Goal: Task Accomplishment & Management: Complete application form

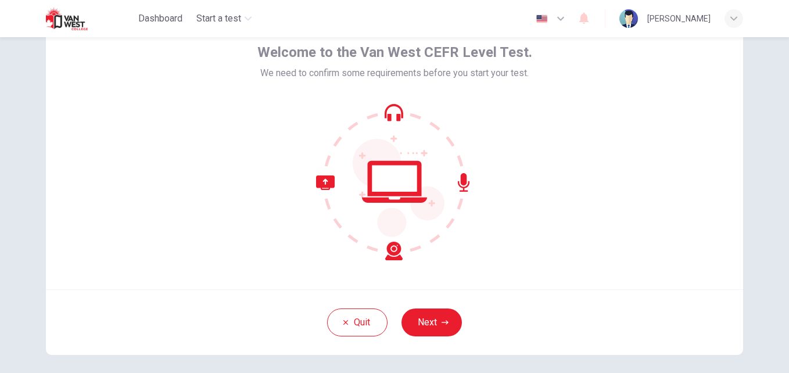
scroll to position [60, 0]
click at [444, 318] on button "Next" at bounding box center [431, 322] width 60 height 28
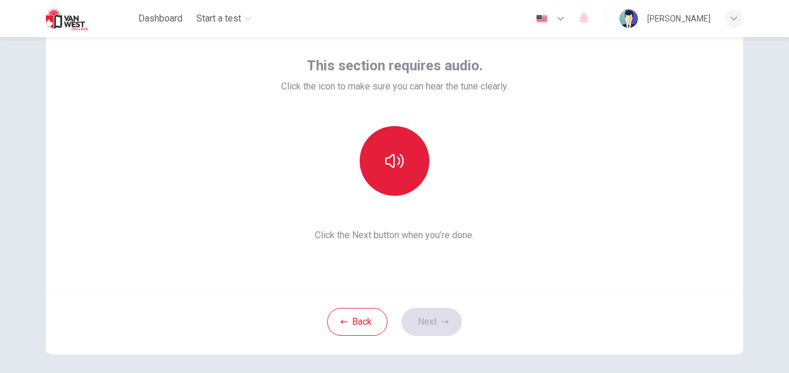
click at [390, 149] on button "button" at bounding box center [395, 161] width 70 height 70
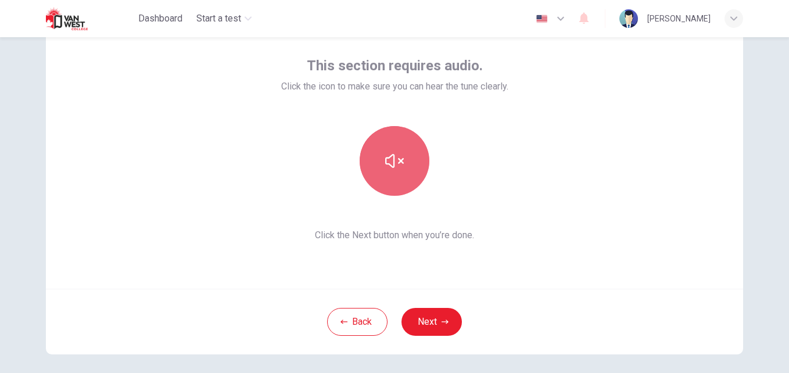
click at [401, 171] on button "button" at bounding box center [395, 161] width 70 height 70
click at [394, 145] on button "button" at bounding box center [395, 161] width 70 height 70
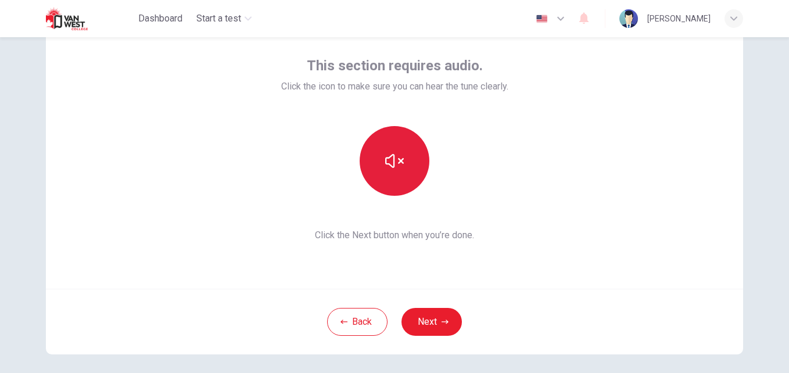
click at [394, 145] on button "button" at bounding box center [395, 161] width 70 height 70
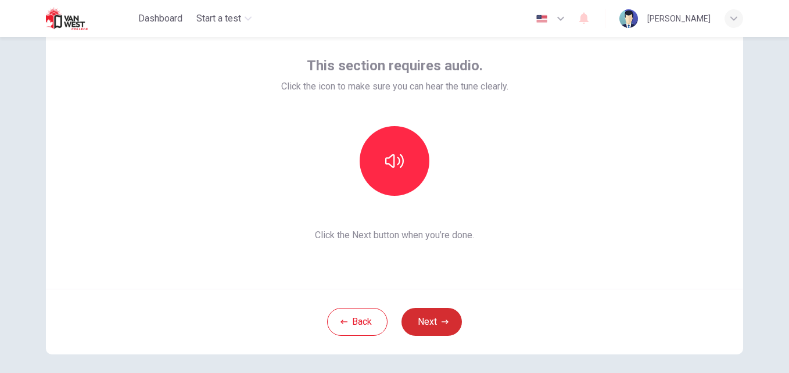
click at [435, 329] on button "Next" at bounding box center [431, 322] width 60 height 28
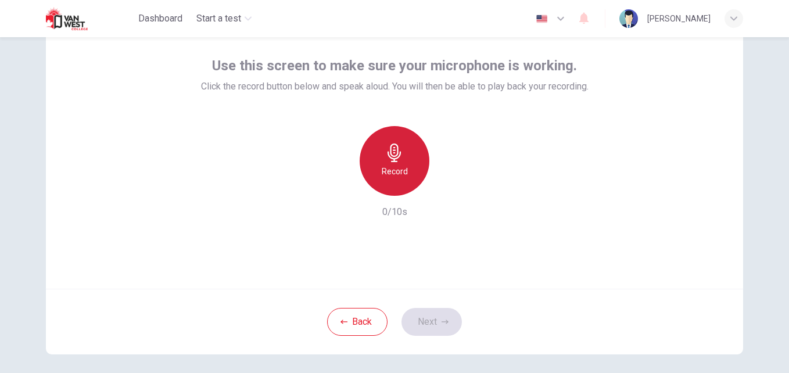
click at [377, 146] on div "Record" at bounding box center [395, 161] width 70 height 70
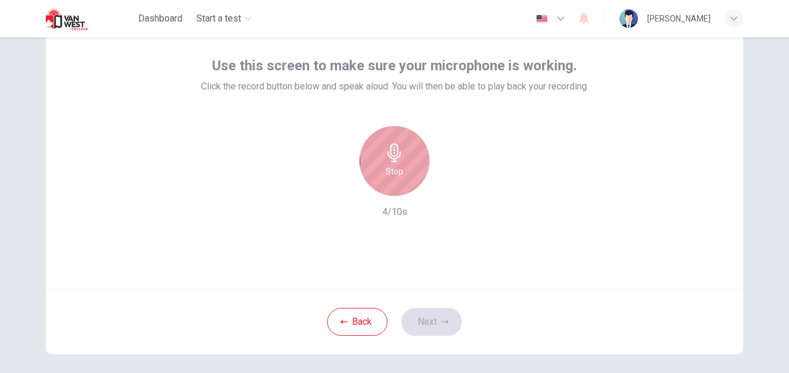
click at [377, 146] on div "Stop" at bounding box center [395, 161] width 70 height 70
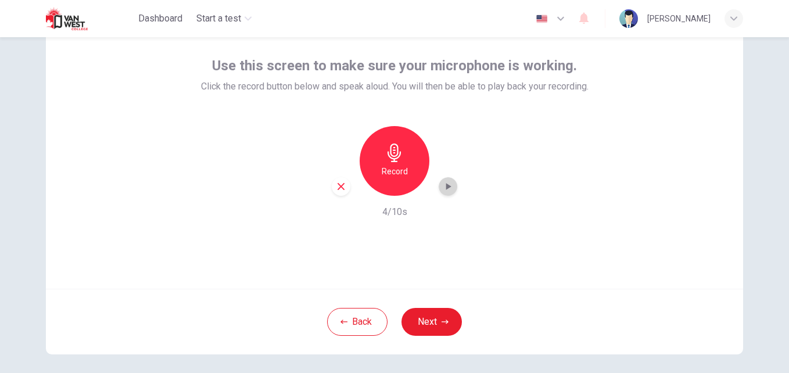
click at [444, 190] on icon "button" at bounding box center [448, 187] width 12 height 12
click at [436, 322] on button "Next" at bounding box center [431, 322] width 60 height 28
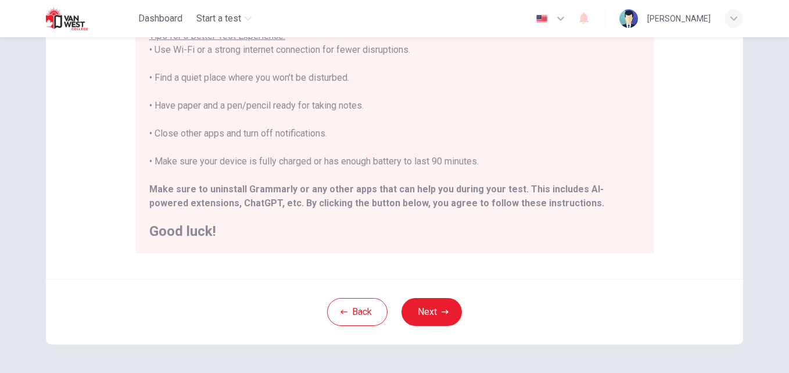
scroll to position [232, 0]
click at [435, 314] on button "Next" at bounding box center [431, 311] width 60 height 28
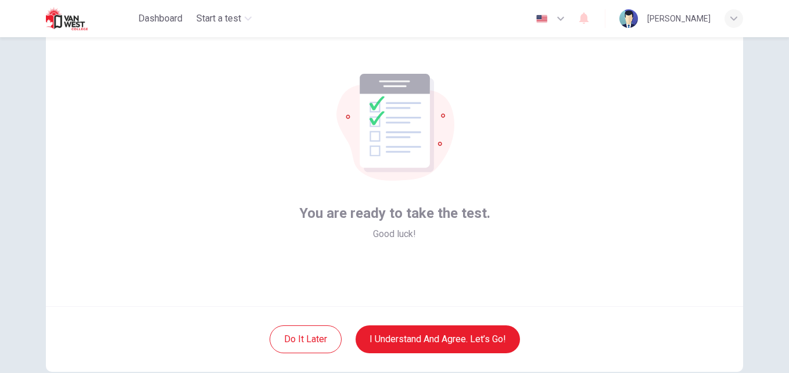
scroll to position [46, 0]
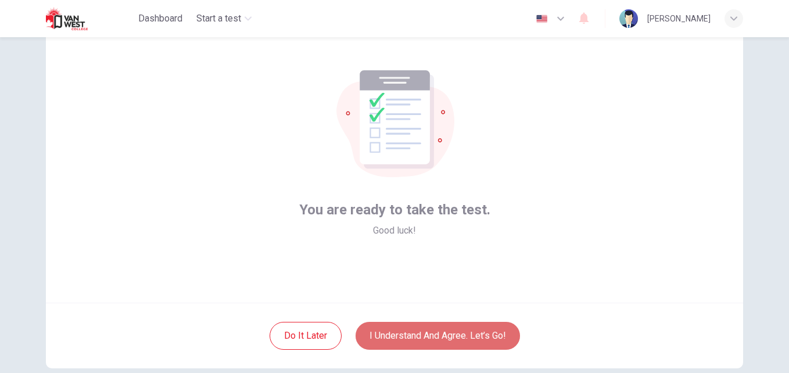
click at [473, 338] on button "I understand and agree. Let’s go!" at bounding box center [438, 336] width 164 height 28
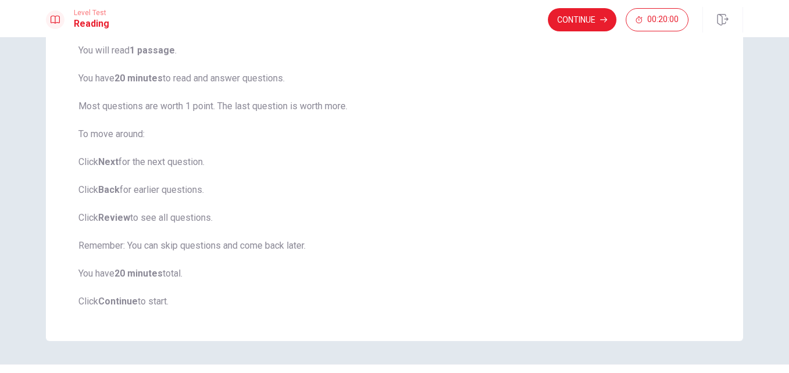
scroll to position [96, 0]
click at [551, 49] on span "You will read 1 passage . You have 20 minutes to read and answer questions. Mos…" at bounding box center [394, 175] width 632 height 265
click at [580, 19] on button "Continue" at bounding box center [582, 19] width 69 height 23
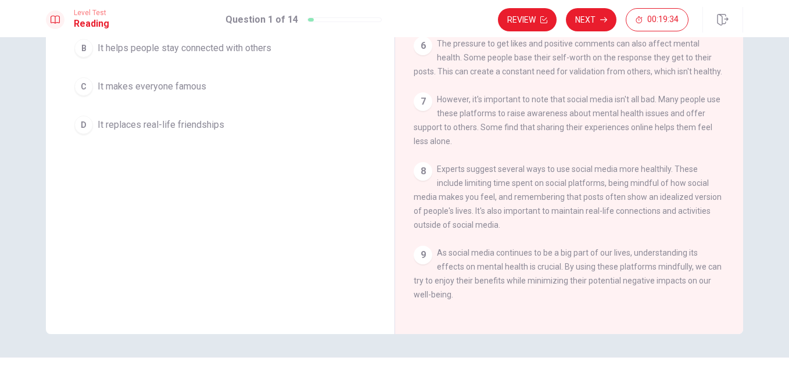
scroll to position [0, 0]
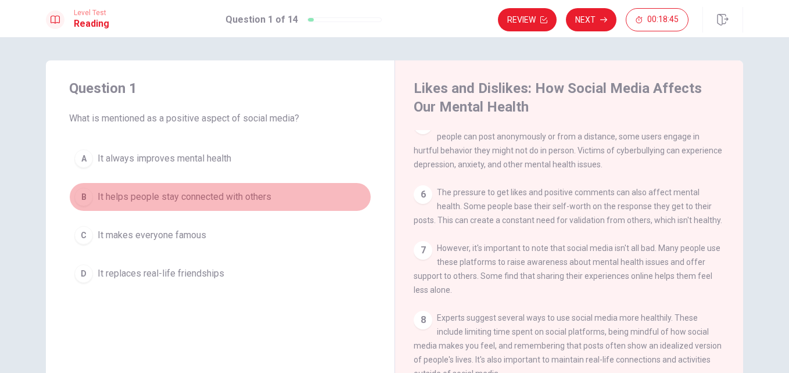
click at [79, 198] on div "B" at bounding box center [83, 197] width 19 height 19
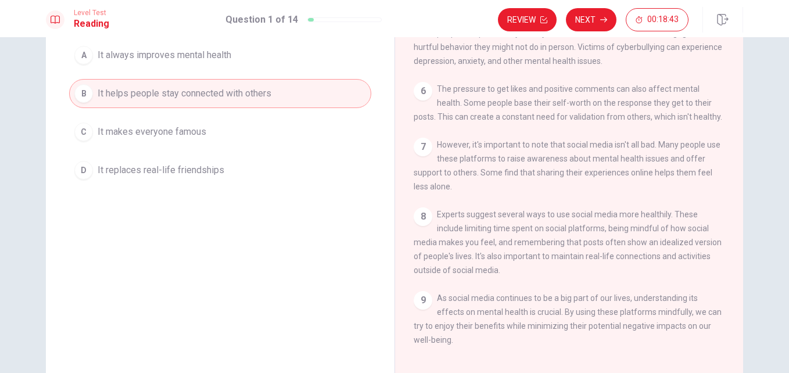
scroll to position [104, 0]
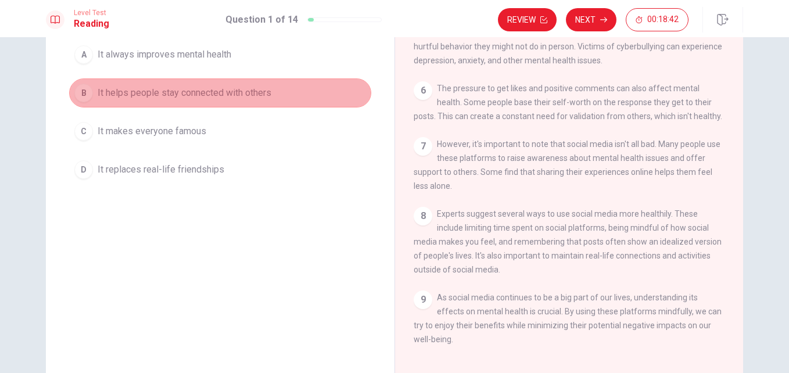
click at [236, 101] on button "B It helps people stay connected with others" at bounding box center [220, 92] width 302 height 29
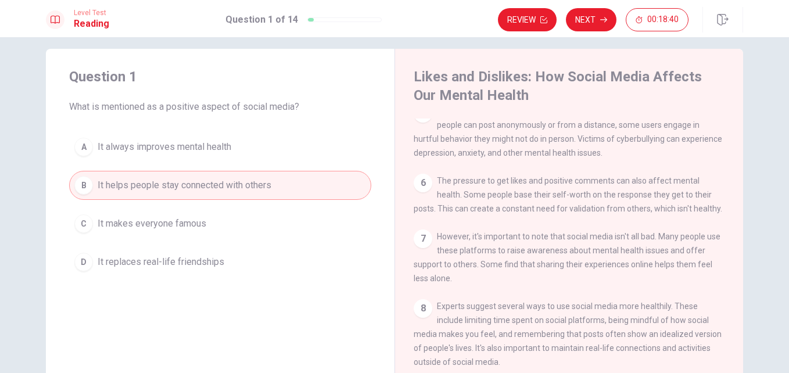
scroll to position [0, 0]
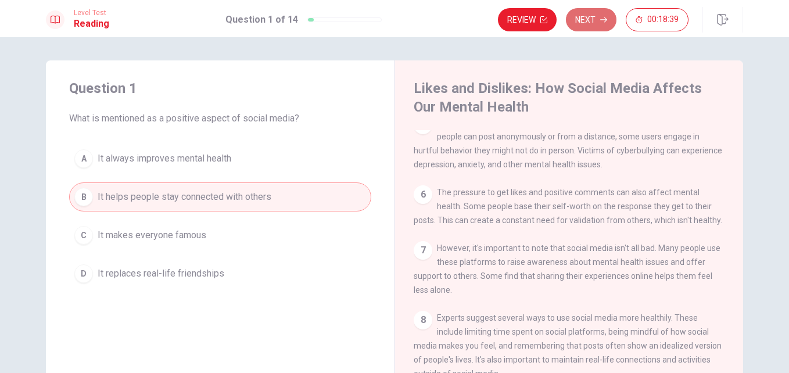
click at [599, 26] on button "Next" at bounding box center [591, 19] width 51 height 23
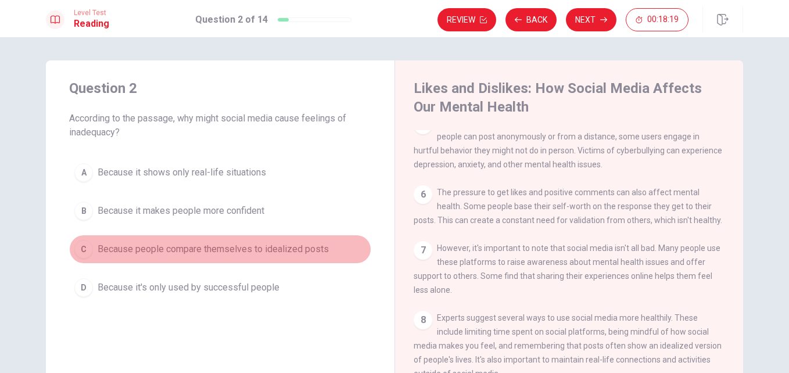
click at [140, 258] on button "C Because people compare themselves to idealized posts" at bounding box center [220, 249] width 302 height 29
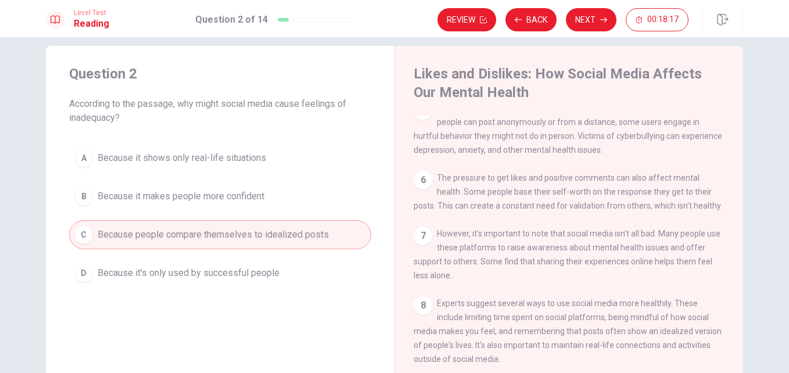
scroll to position [12, 0]
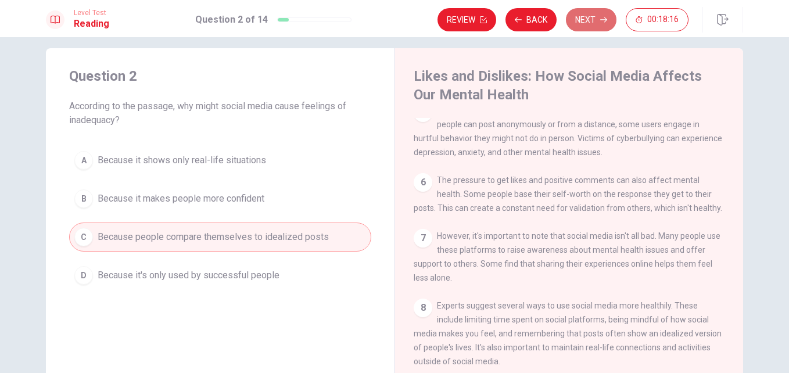
click at [597, 16] on button "Next" at bounding box center [591, 19] width 51 height 23
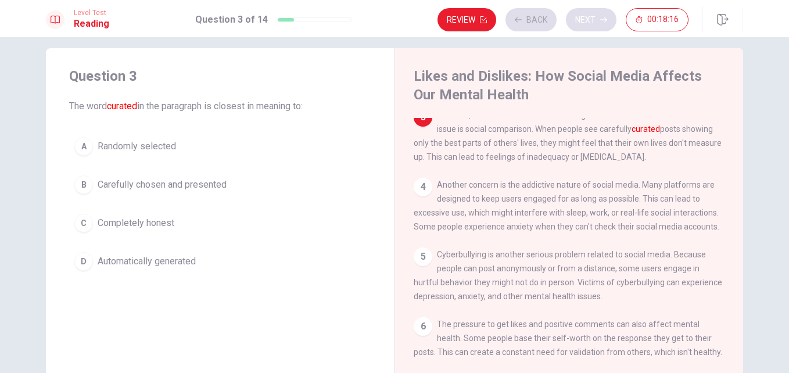
scroll to position [159, 0]
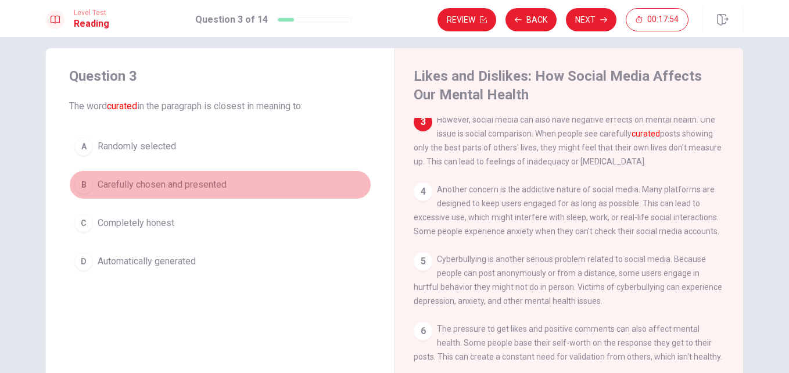
click at [82, 181] on div "B" at bounding box center [83, 184] width 19 height 19
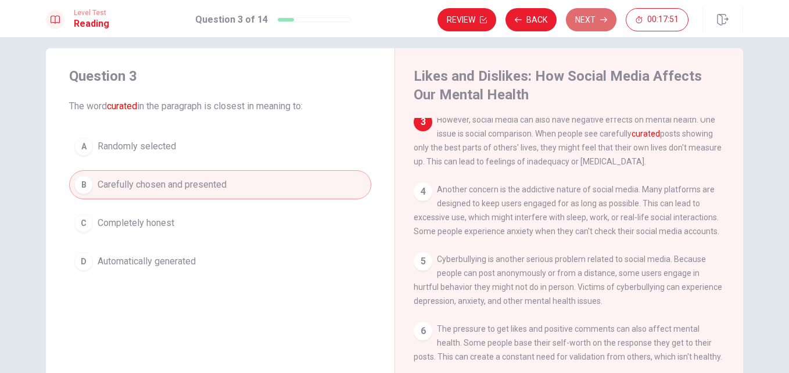
click at [594, 16] on button "Next" at bounding box center [591, 19] width 51 height 23
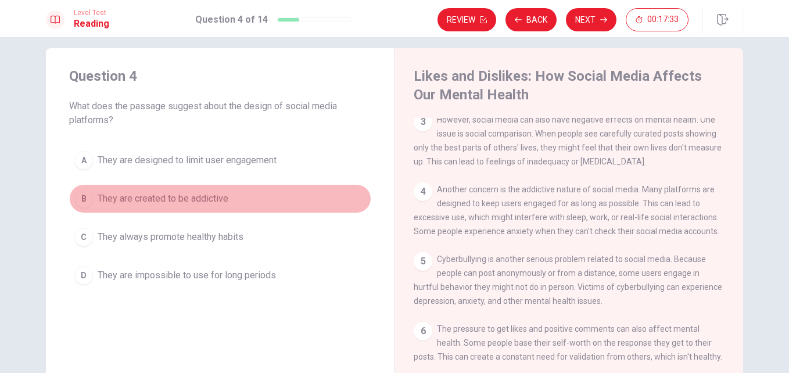
click at [167, 194] on span "They are created to be addictive" at bounding box center [163, 199] width 131 height 14
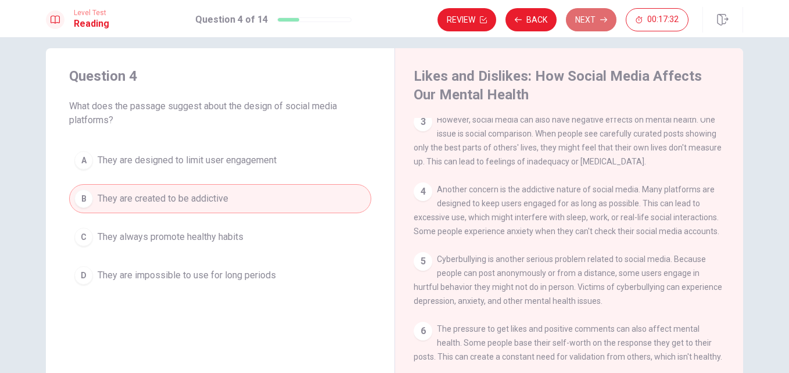
click at [583, 17] on button "Next" at bounding box center [591, 19] width 51 height 23
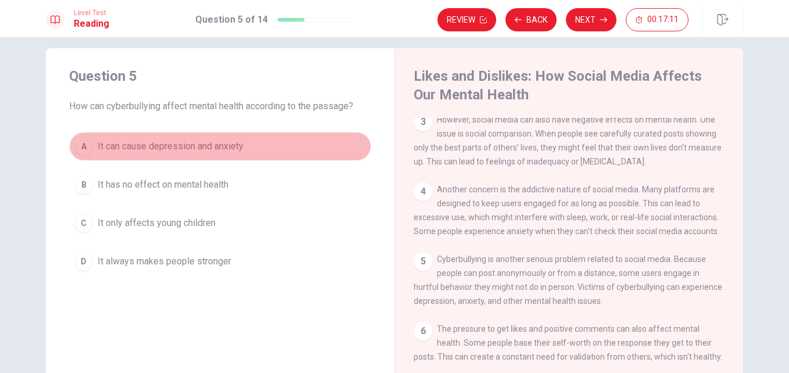
click at [135, 150] on span "It can cause depression and anxiety" at bounding box center [171, 146] width 146 height 14
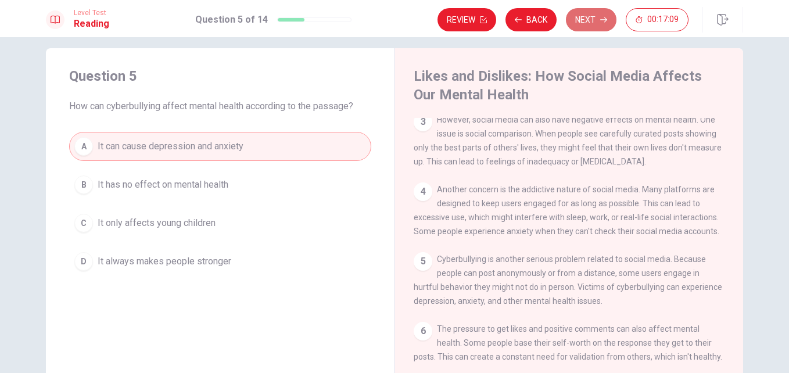
click at [578, 19] on button "Next" at bounding box center [591, 19] width 51 height 23
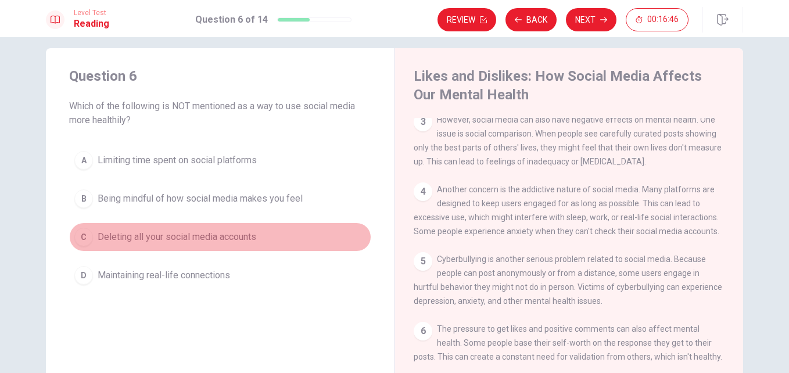
click at [98, 238] on span "Deleting all your social media accounts" at bounding box center [177, 237] width 159 height 14
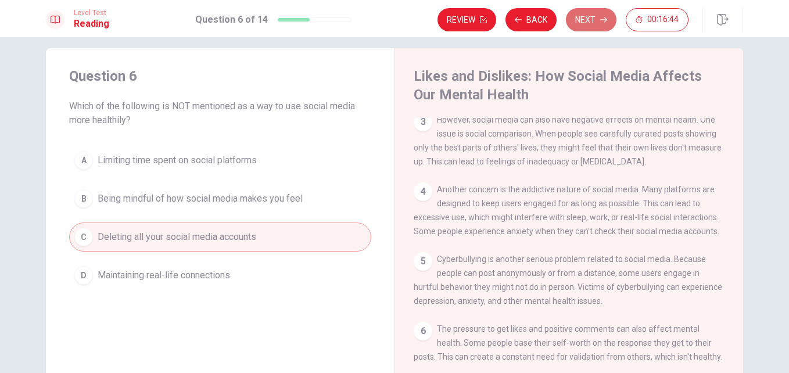
click at [594, 24] on button "Next" at bounding box center [591, 19] width 51 height 23
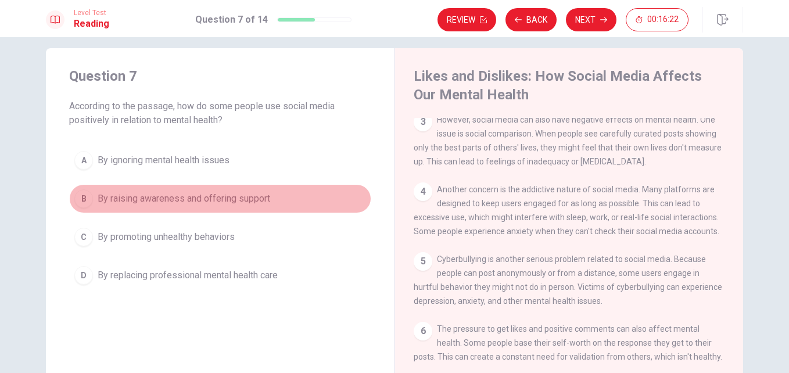
click at [125, 195] on span "By raising awareness and offering support" at bounding box center [184, 199] width 173 height 14
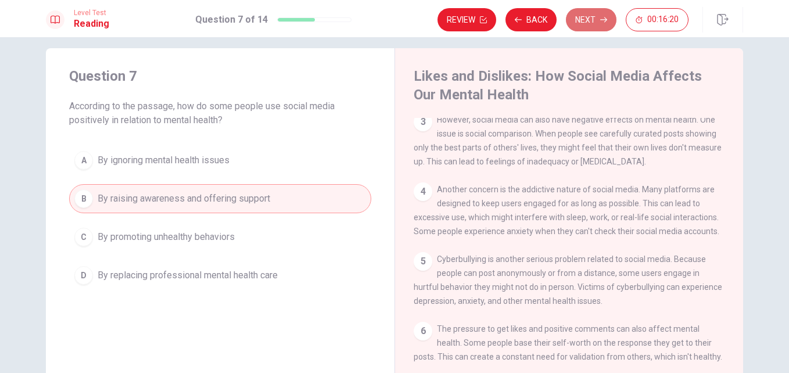
click at [606, 17] on icon "button" at bounding box center [603, 19] width 7 height 7
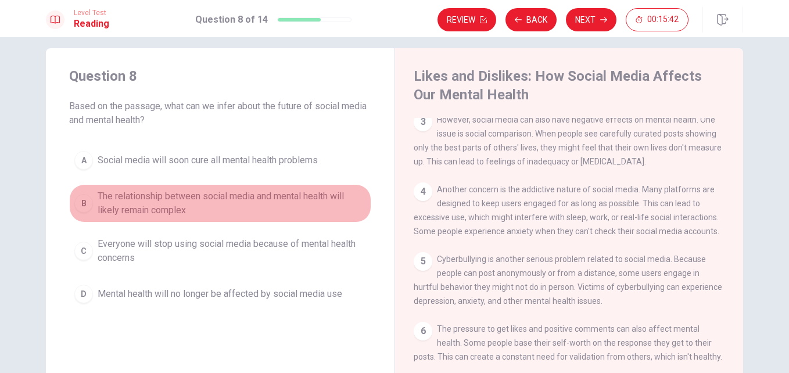
click at [125, 201] on span "The relationship between social media and mental health will likely remain comp…" at bounding box center [232, 203] width 268 height 28
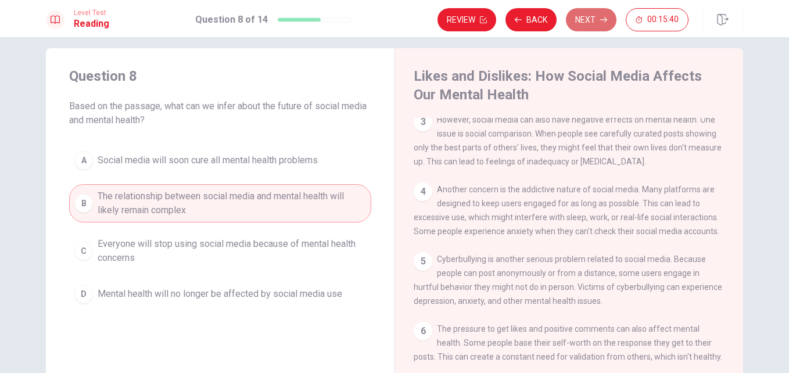
click at [594, 16] on button "Next" at bounding box center [591, 19] width 51 height 23
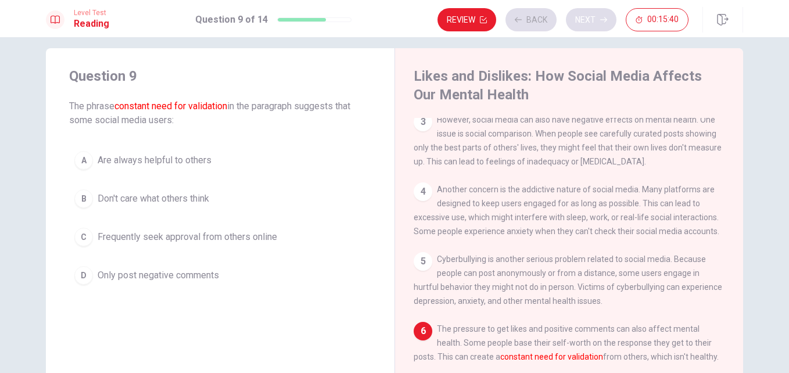
scroll to position [200, 0]
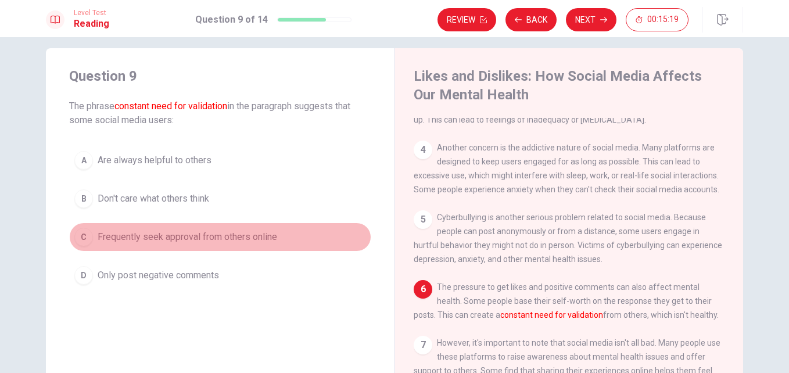
click at [92, 237] on button "C Frequently seek approval from others online" at bounding box center [220, 237] width 302 height 29
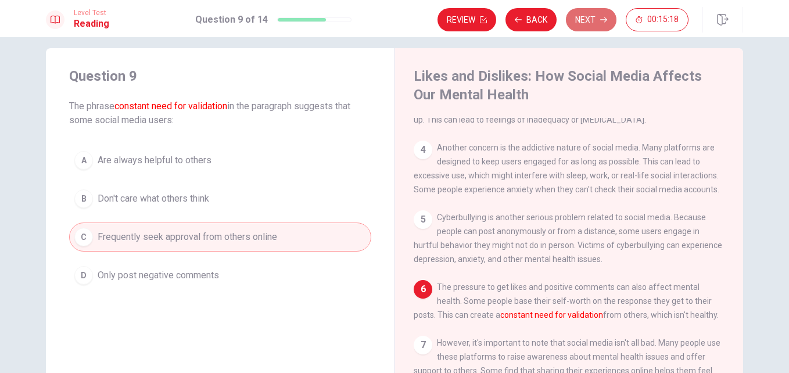
click at [603, 17] on icon "button" at bounding box center [603, 19] width 7 height 7
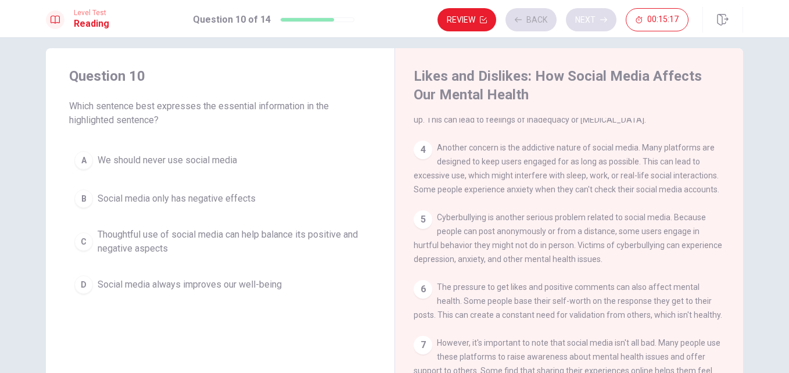
scroll to position [329, 0]
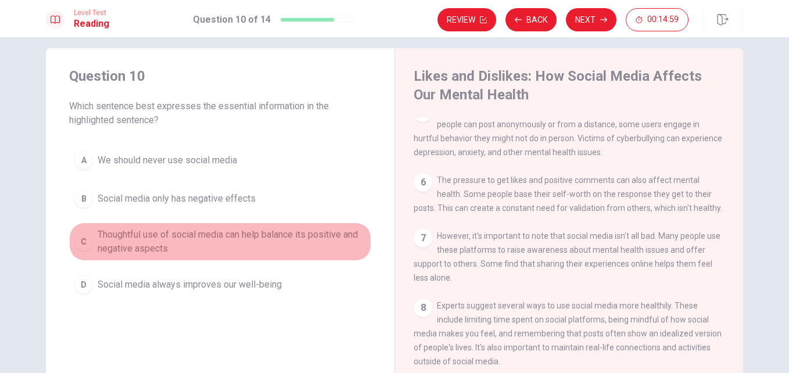
click at [98, 238] on span "Thoughtful use of social media can help balance its positive and negative aspec…" at bounding box center [232, 242] width 268 height 28
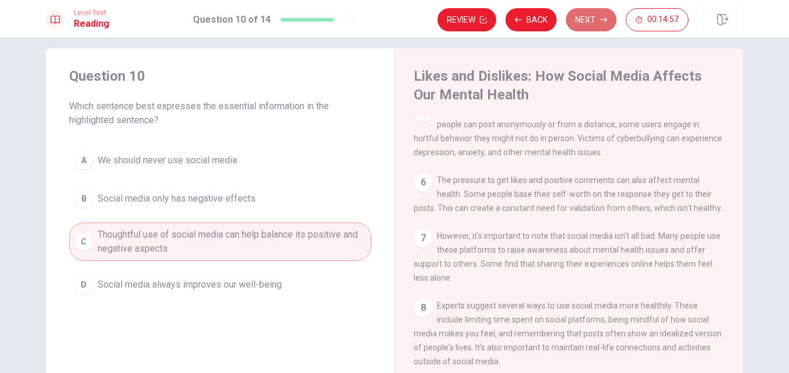
click at [597, 24] on button "Next" at bounding box center [591, 19] width 51 height 23
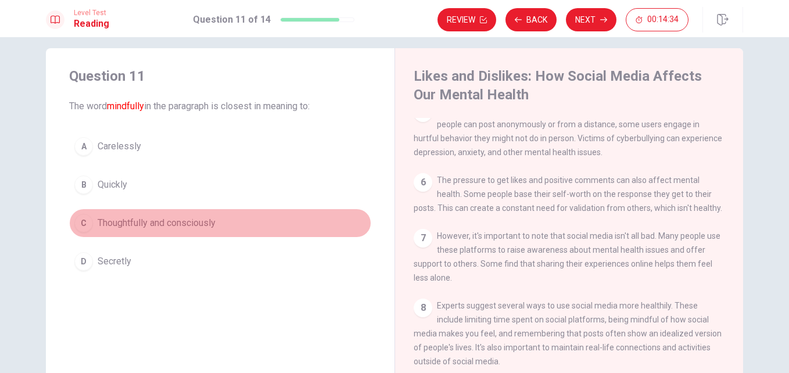
click at [103, 222] on span "Thoughtfully and consciously" at bounding box center [157, 223] width 118 height 14
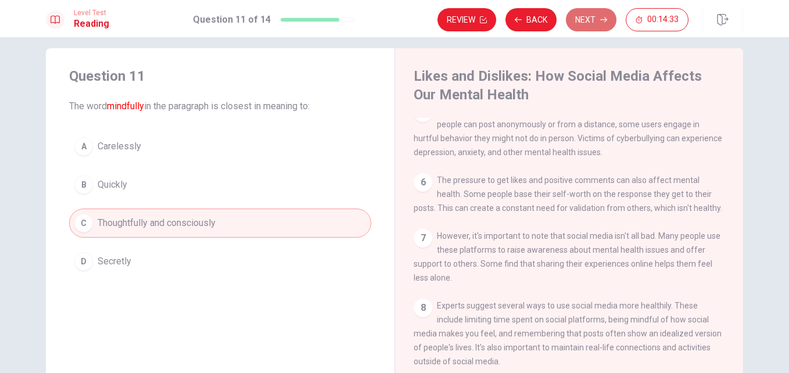
click at [602, 13] on button "Next" at bounding box center [591, 19] width 51 height 23
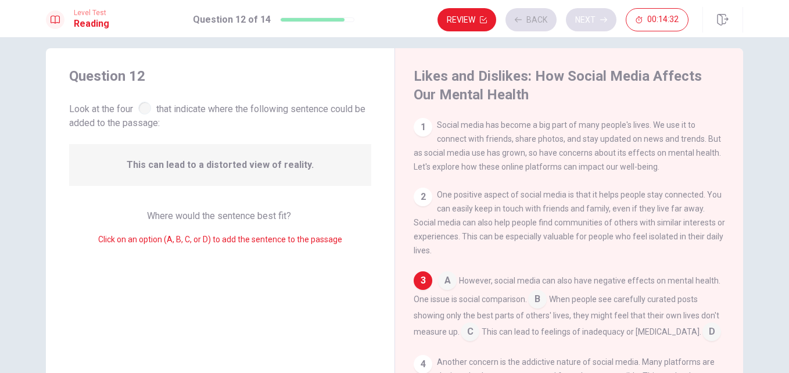
scroll to position [25, 0]
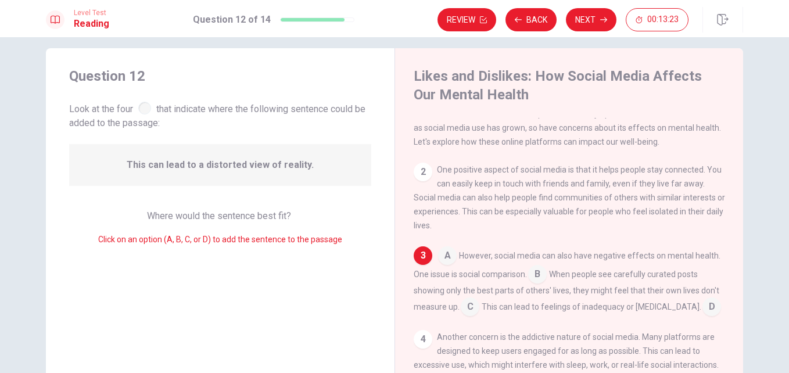
click at [468, 311] on input at bounding box center [470, 308] width 19 height 19
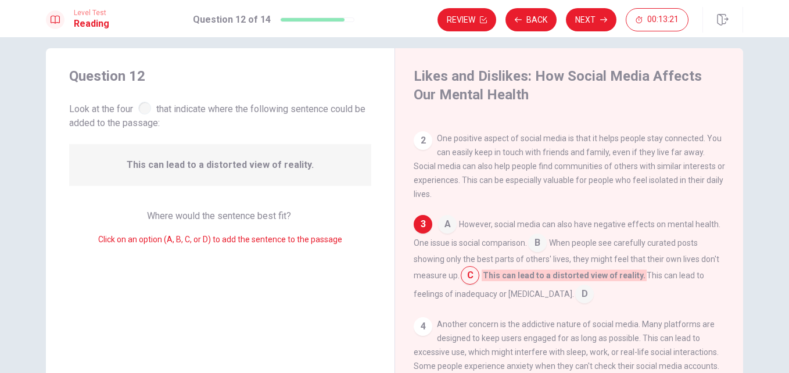
scroll to position [55, 0]
click at [598, 18] on button "Next" at bounding box center [591, 19] width 51 height 23
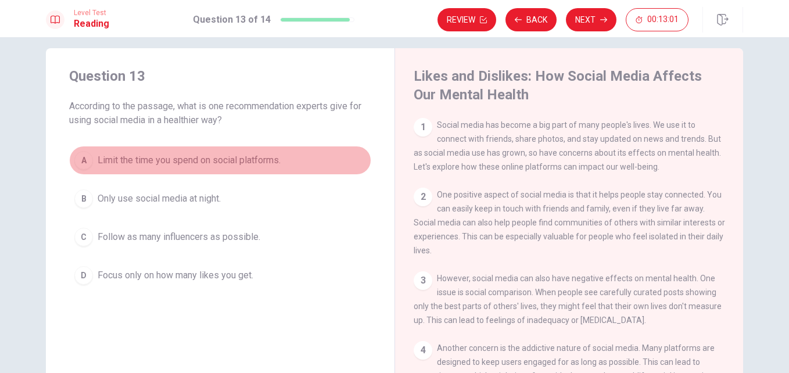
click at [98, 162] on span "Limit the time you spend on social platforms." at bounding box center [189, 160] width 183 height 14
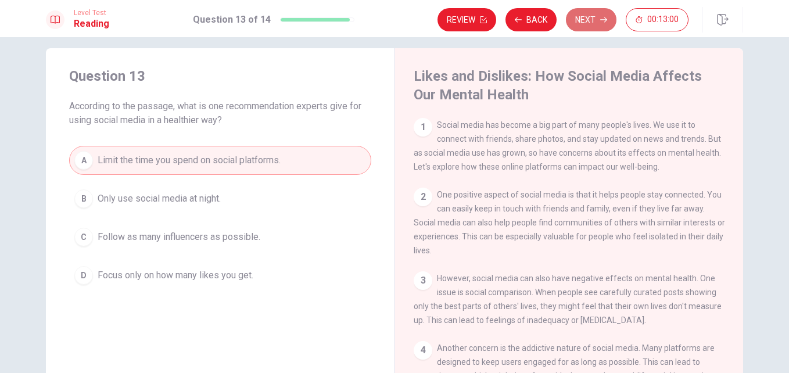
click at [586, 17] on button "Next" at bounding box center [591, 19] width 51 height 23
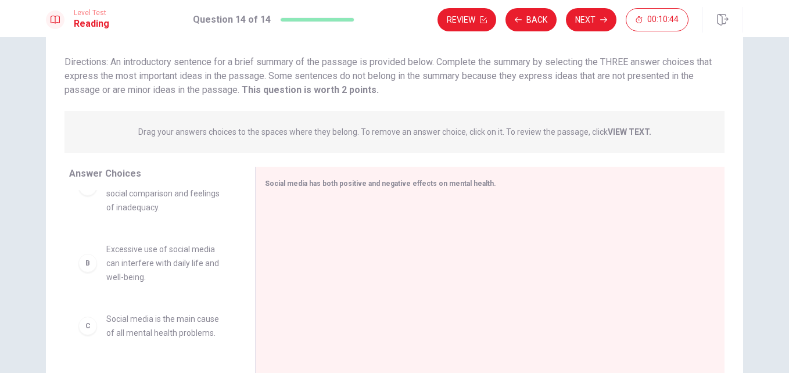
scroll to position [0, 0]
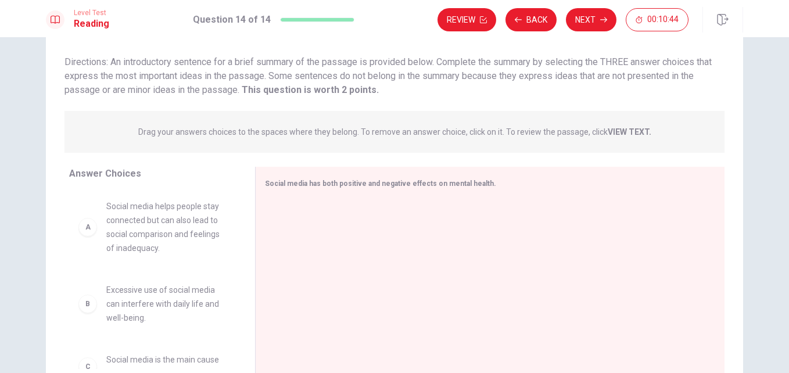
click at [177, 241] on span "Social media helps people stay connected but can also lead to social comparison…" at bounding box center [166, 227] width 121 height 56
click at [118, 219] on span "Social media helps people stay connected but can also lead to social comparison…" at bounding box center [166, 227] width 121 height 56
click at [85, 235] on div "A" at bounding box center [87, 227] width 19 height 19
click at [124, 222] on span "Social media helps people stay connected but can also lead to social comparison…" at bounding box center [166, 227] width 121 height 56
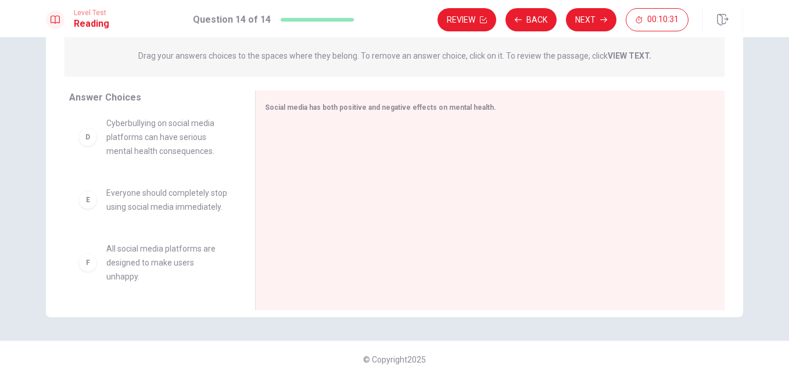
scroll to position [221, 0]
click at [388, 128] on div at bounding box center [485, 202] width 441 height 156
click at [469, 91] on div "Social media has both positive and negative effects on mental health." at bounding box center [489, 201] width 469 height 220
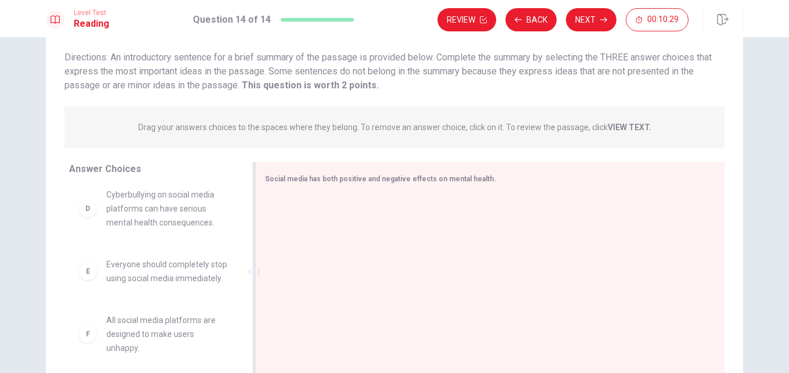
scroll to position [51, 0]
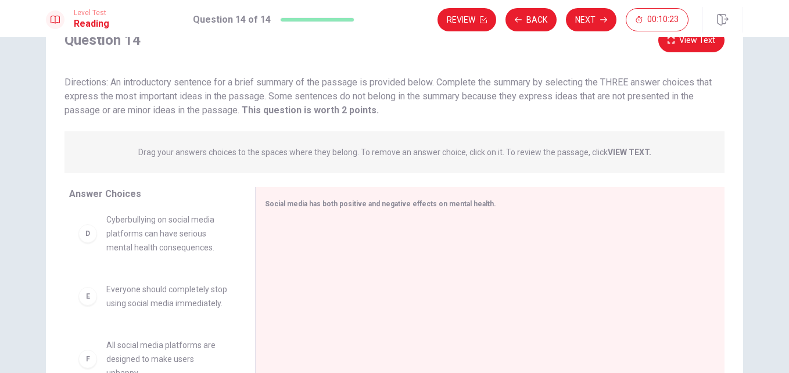
click at [87, 231] on div "D" at bounding box center [87, 233] width 19 height 19
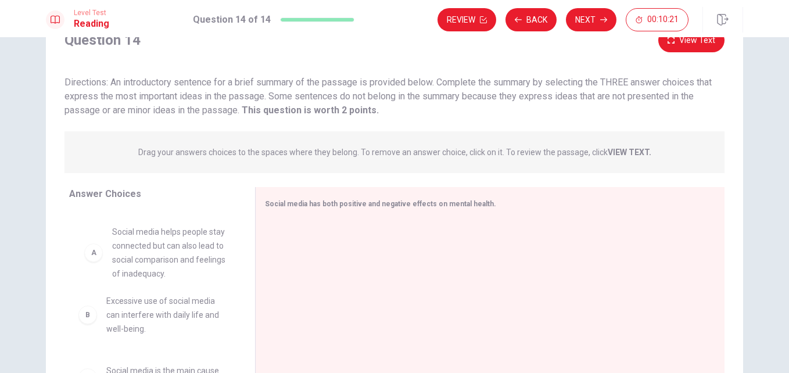
drag, startPoint x: 87, startPoint y: 231, endPoint x: 125, endPoint y: 252, distance: 43.2
click at [125, 252] on div "B Excessive use of social media can interfere with daily life and well-being. C…" at bounding box center [152, 299] width 167 height 179
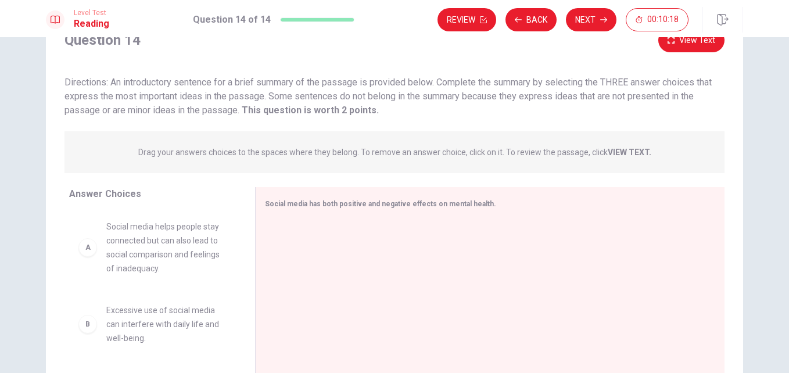
click at [125, 252] on span "Social media helps people stay connected but can also lead to social comparison…" at bounding box center [166, 248] width 121 height 56
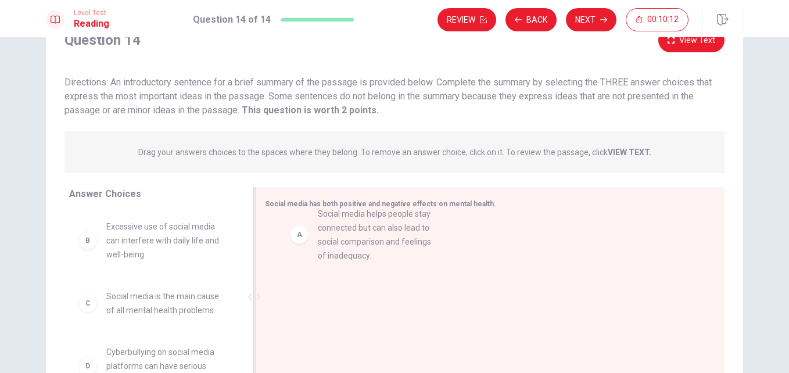
drag, startPoint x: 125, startPoint y: 252, endPoint x: 335, endPoint y: 228, distance: 211.1
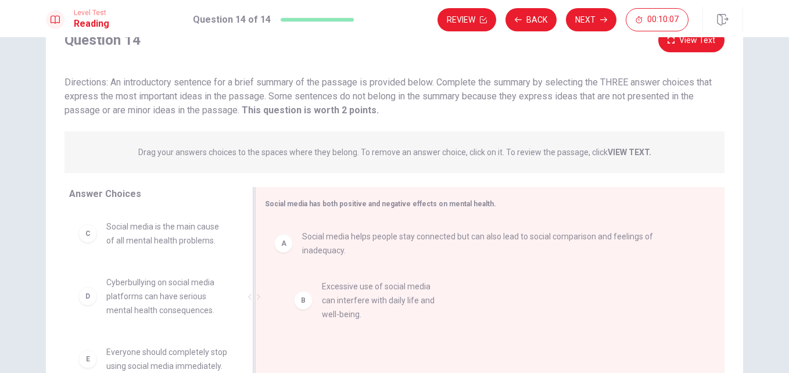
drag, startPoint x: 119, startPoint y: 252, endPoint x: 357, endPoint y: 302, distance: 243.9
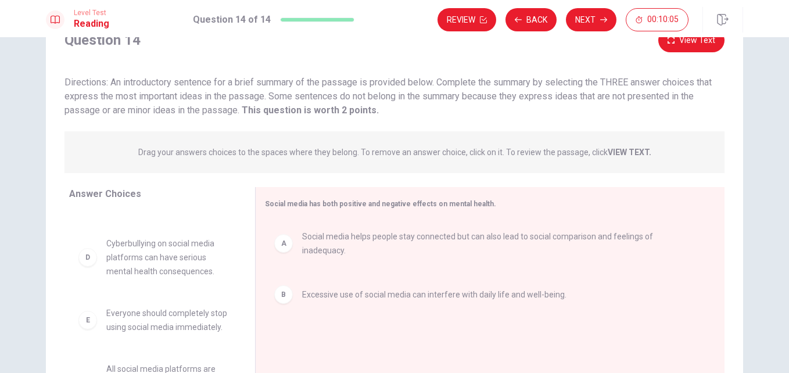
scroll to position [40, 0]
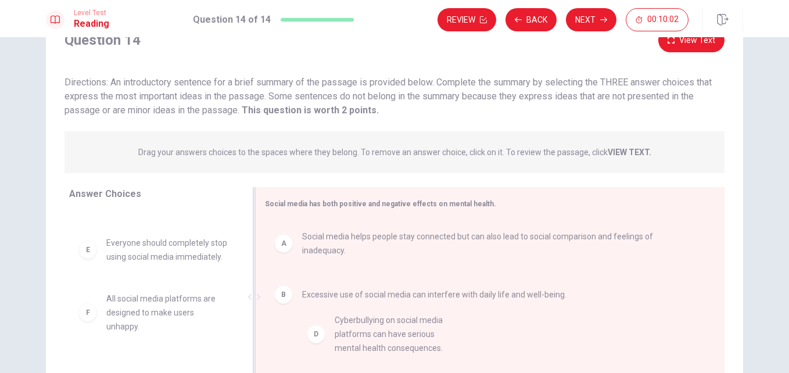
drag, startPoint x: 148, startPoint y: 267, endPoint x: 382, endPoint y: 347, distance: 248.0
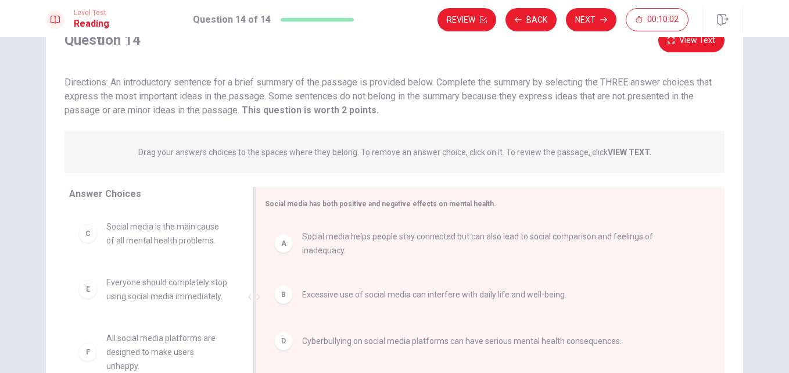
scroll to position [7, 0]
click at [602, 14] on button "Next" at bounding box center [591, 19] width 51 height 23
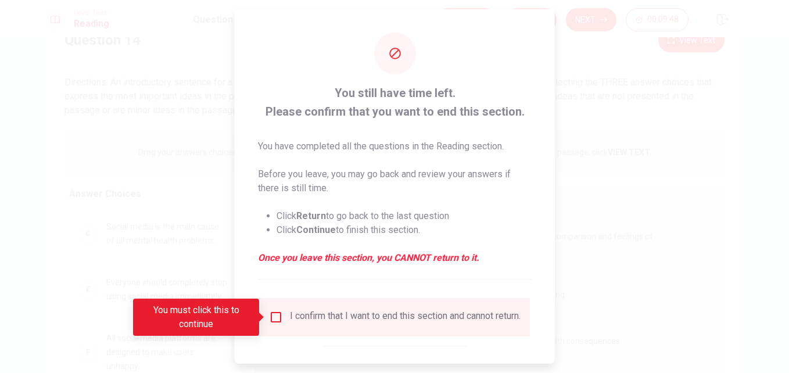
click at [618, 192] on div at bounding box center [394, 186] width 789 height 373
click at [271, 315] on input "You must click this to continue" at bounding box center [276, 317] width 14 height 14
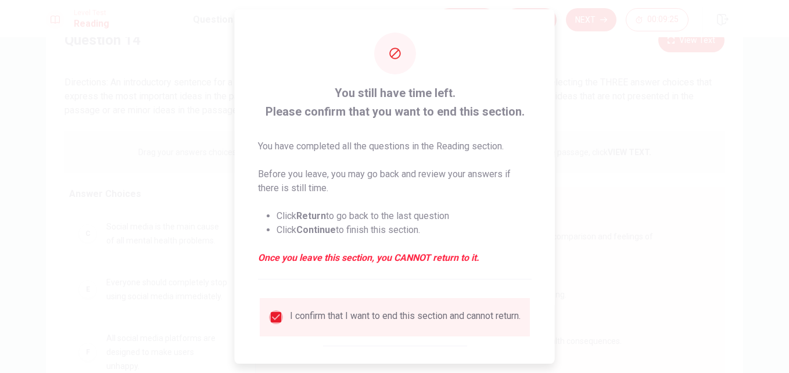
click at [271, 315] on input "checkbox" at bounding box center [276, 317] width 14 height 14
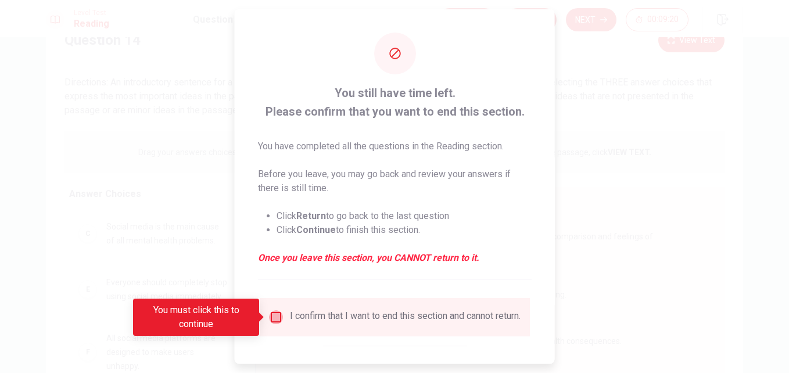
click at [271, 315] on input "You must click this to continue" at bounding box center [276, 317] width 14 height 14
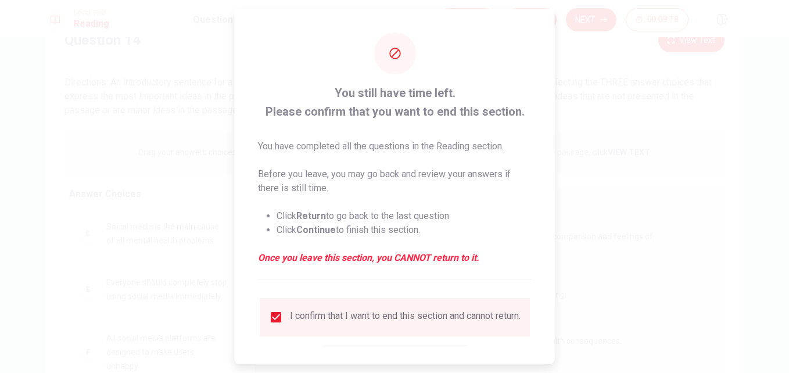
scroll to position [60, 0]
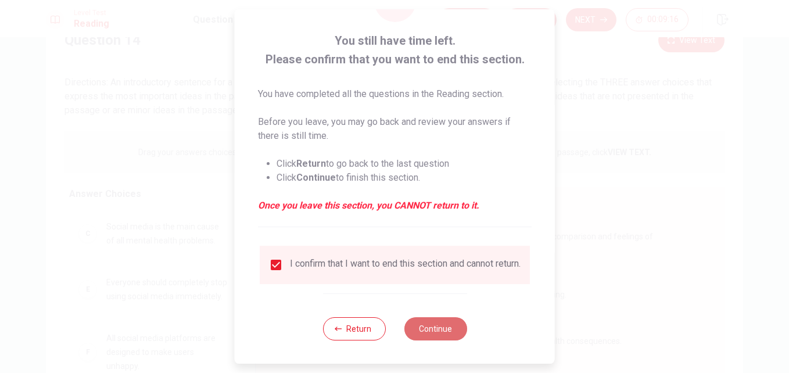
click at [436, 327] on button "Continue" at bounding box center [435, 328] width 63 height 23
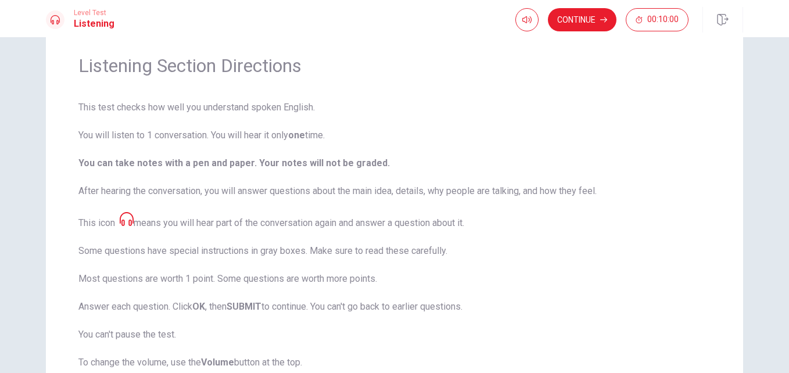
scroll to position [40, 0]
click at [589, 17] on button "Continue" at bounding box center [582, 19] width 69 height 23
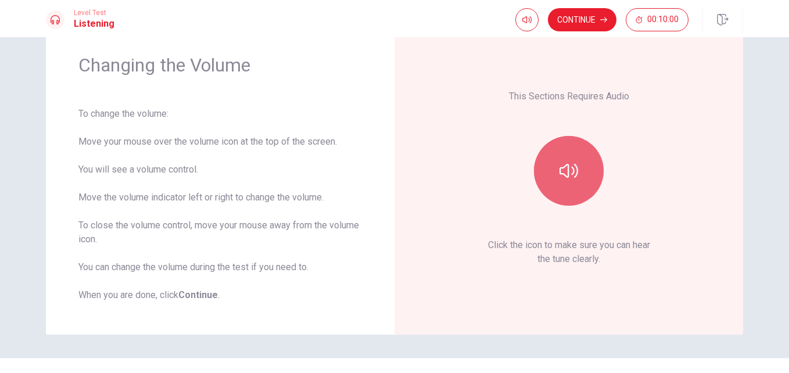
click at [562, 163] on icon "button" at bounding box center [568, 171] width 19 height 19
click at [565, 162] on icon "button" at bounding box center [568, 171] width 19 height 19
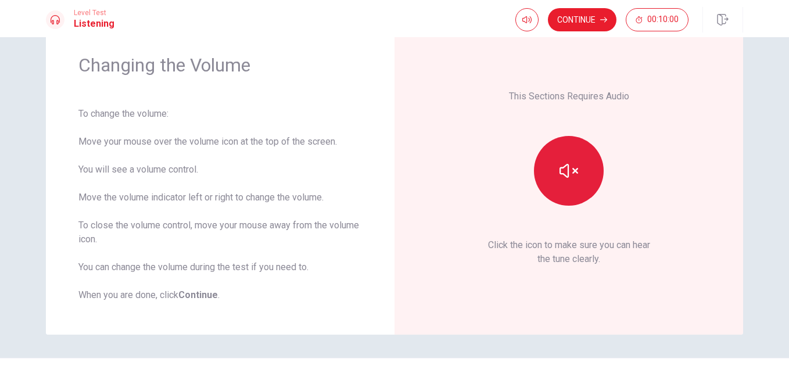
click at [565, 162] on icon "button" at bounding box center [568, 171] width 19 height 19
click at [412, 170] on div "This Sections Requires Audio Click the icon to make sure you can hear the tune …" at bounding box center [568, 178] width 349 height 314
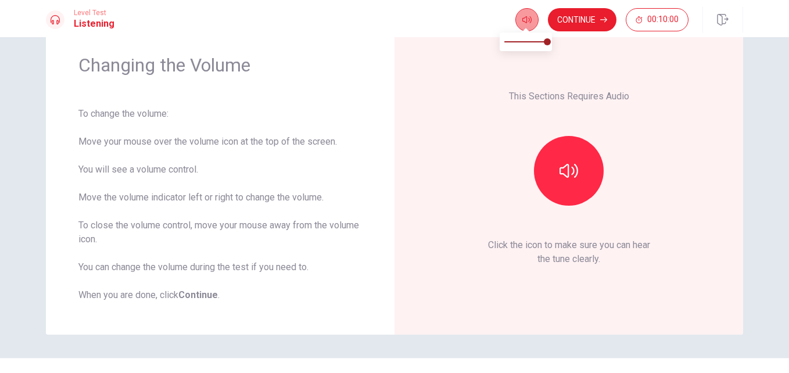
click at [519, 26] on button "button" at bounding box center [526, 19] width 23 height 23
click at [584, 19] on button "Continue" at bounding box center [582, 19] width 69 height 23
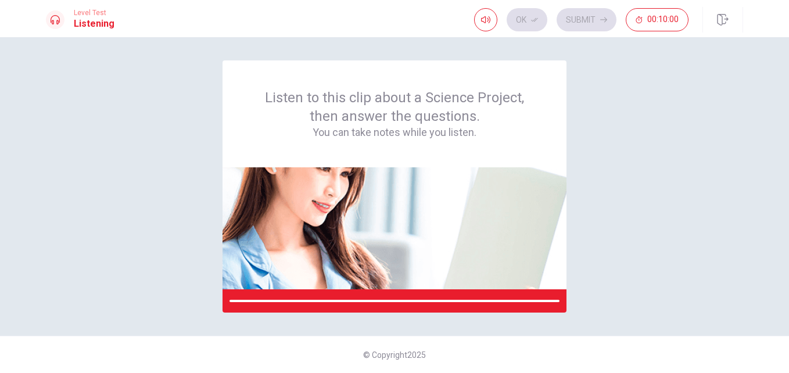
scroll to position [0, 0]
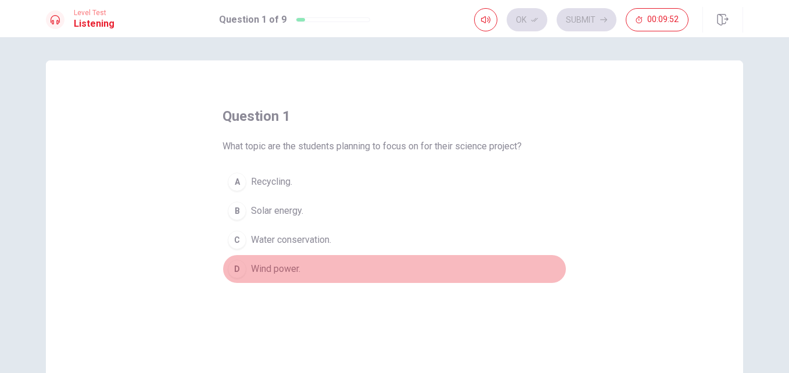
click at [241, 268] on div "D" at bounding box center [237, 269] width 19 height 19
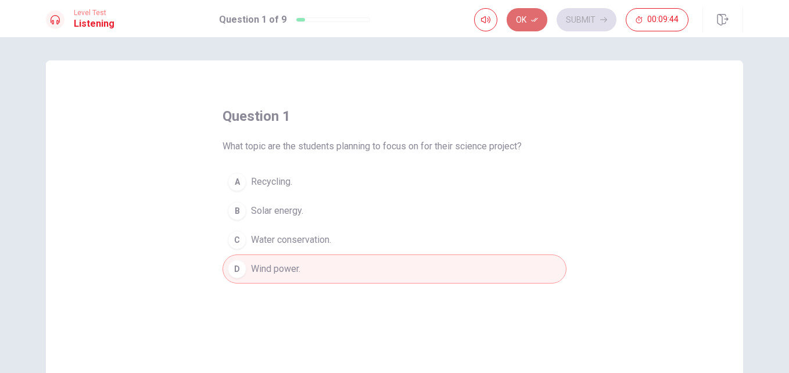
click at [538, 20] on icon "button" at bounding box center [534, 19] width 7 height 7
click at [581, 17] on button "Submit" at bounding box center [587, 19] width 60 height 23
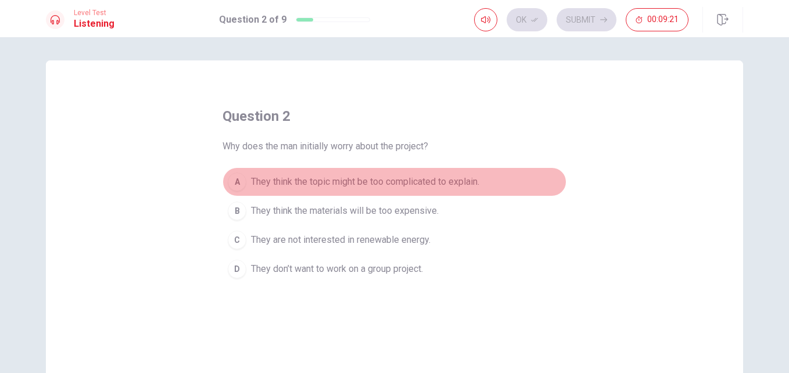
click at [273, 181] on span "They think the topic might be too complicated to explain." at bounding box center [365, 182] width 228 height 14
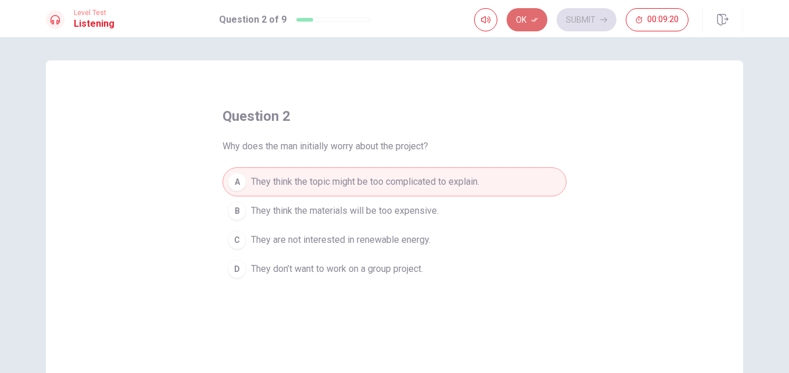
click at [536, 15] on button "Ok" at bounding box center [527, 19] width 41 height 23
click at [587, 10] on button "Submit" at bounding box center [587, 19] width 60 height 23
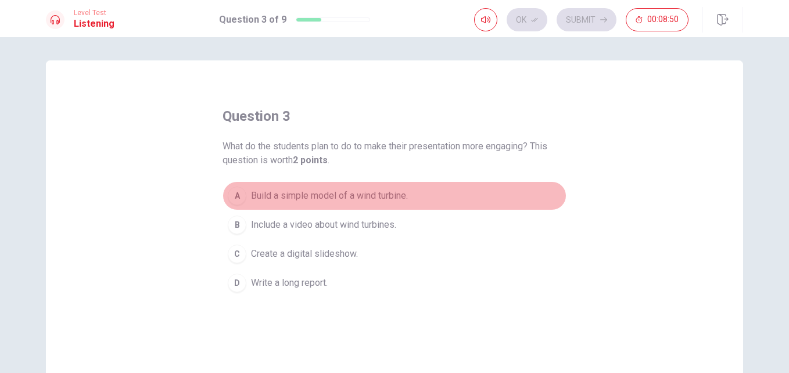
click at [349, 201] on span "Build a simple model of a wind turbine." at bounding box center [329, 196] width 157 height 14
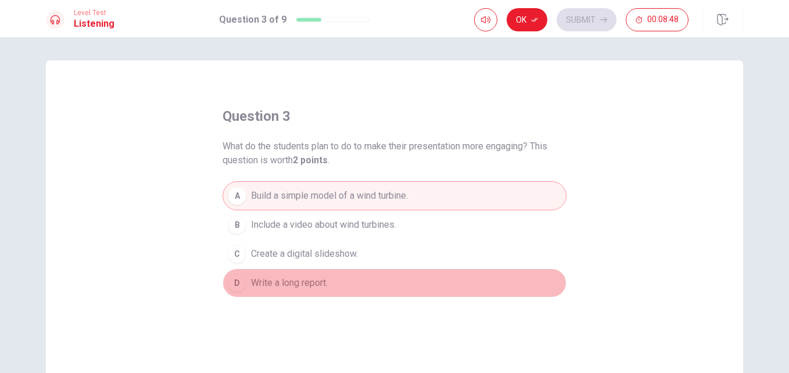
click at [317, 288] on span "Write a long report." at bounding box center [289, 283] width 77 height 14
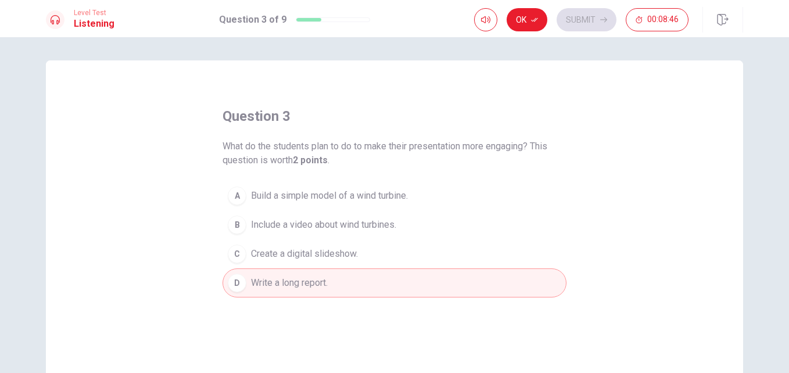
click at [312, 195] on span "Build a simple model of a wind turbine." at bounding box center [329, 196] width 157 height 14
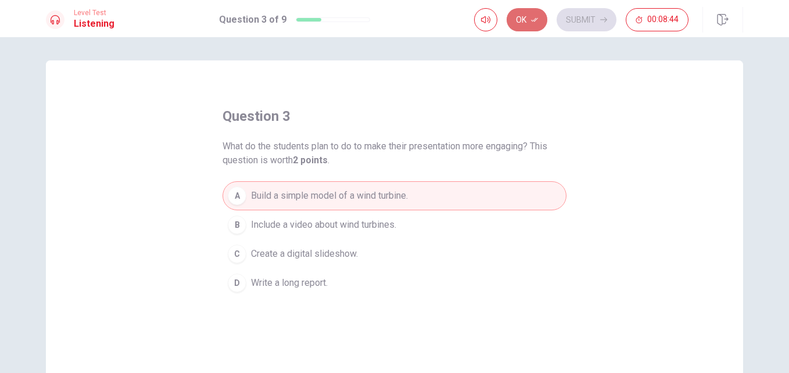
click at [542, 11] on button "Ok" at bounding box center [527, 19] width 41 height 23
click at [600, 10] on button "Submit" at bounding box center [587, 19] width 60 height 23
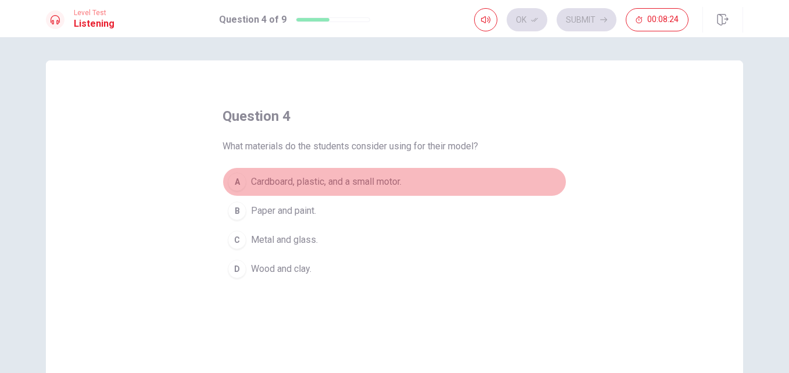
click at [306, 181] on span "Cardboard, plastic, and a small motor." at bounding box center [326, 182] width 150 height 14
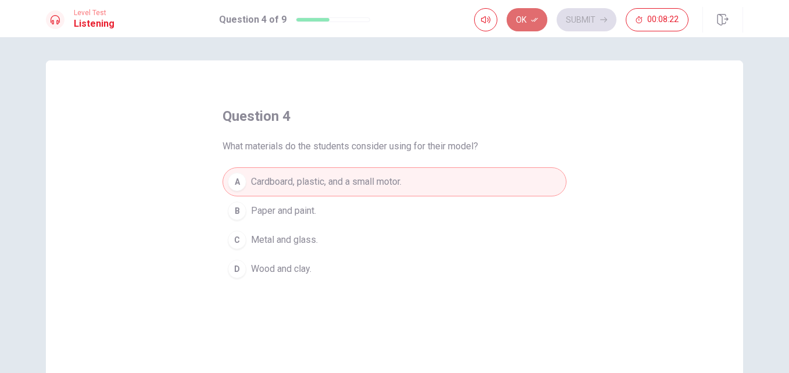
click at [526, 24] on button "Ok" at bounding box center [527, 19] width 41 height 23
click at [570, 21] on button "Submit" at bounding box center [587, 19] width 60 height 23
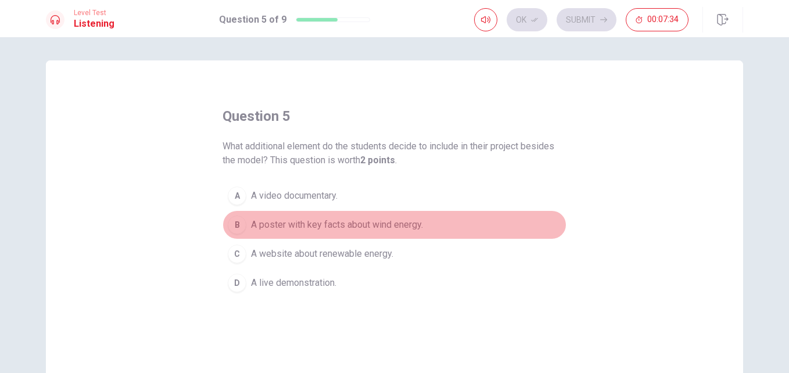
click at [335, 227] on span "A poster with key facts about wind energy." at bounding box center [337, 225] width 172 height 14
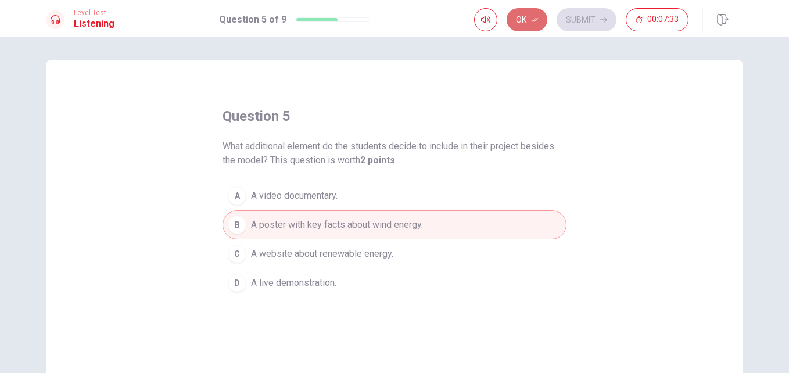
click at [531, 17] on icon "button" at bounding box center [534, 19] width 7 height 7
click at [575, 16] on button "Submit" at bounding box center [587, 19] width 60 height 23
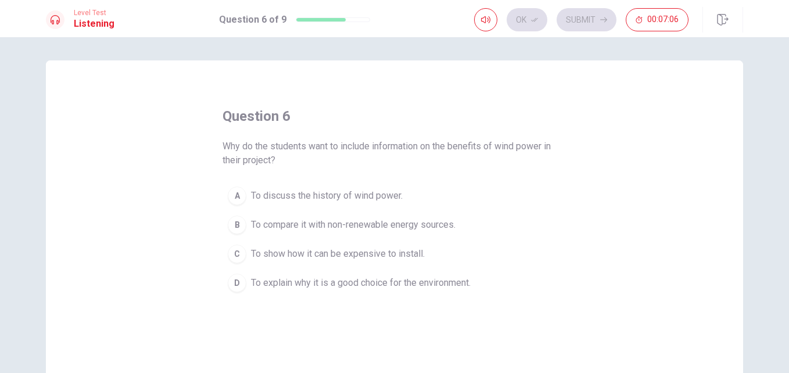
click at [292, 282] on span "To explain why it is a good choice for the environment." at bounding box center [361, 283] width 220 height 14
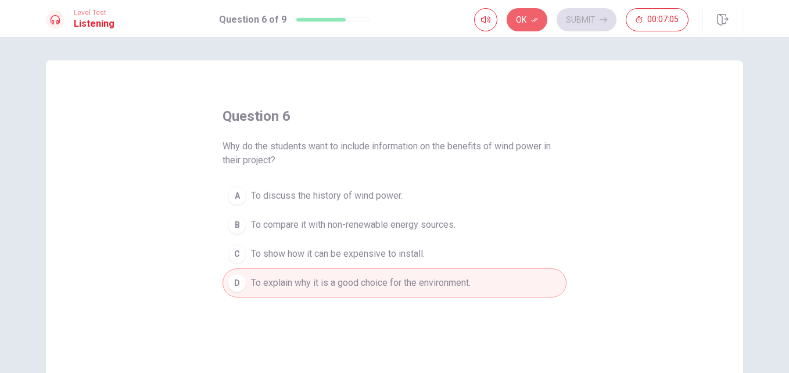
drag, startPoint x: 539, startPoint y: 20, endPoint x: 594, endPoint y: 18, distance: 55.8
click at [594, 18] on div "Ok Submit 00:07:05" at bounding box center [581, 19] width 214 height 23
click at [539, 19] on button "Ok" at bounding box center [527, 19] width 41 height 23
click at [579, 17] on button "Submit" at bounding box center [587, 19] width 60 height 23
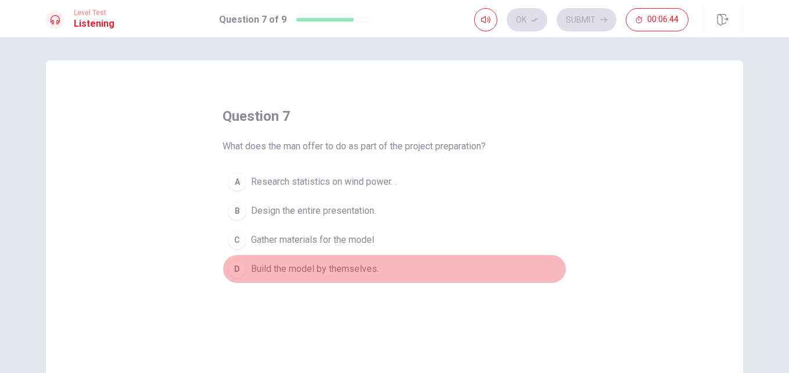
click at [336, 267] on span "Build the model by themselves." at bounding box center [315, 269] width 128 height 14
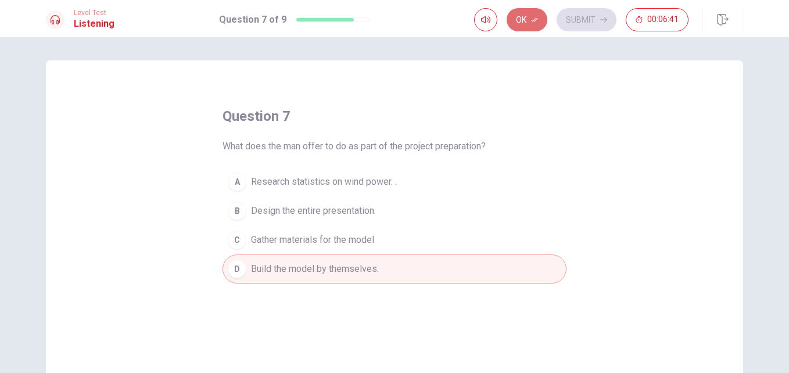
click at [535, 12] on button "Ok" at bounding box center [527, 19] width 41 height 23
click at [589, 8] on button "Submit" at bounding box center [587, 19] width 60 height 23
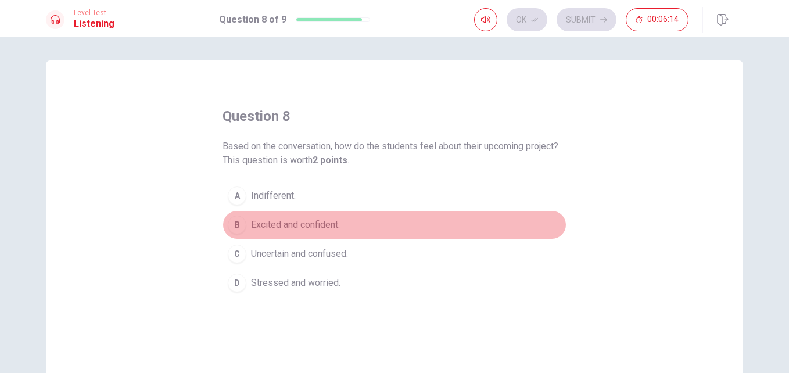
click at [267, 226] on span "Excited and confident." at bounding box center [295, 225] width 89 height 14
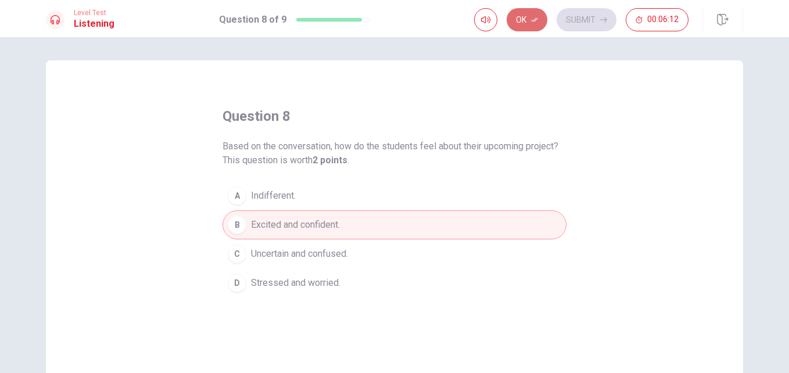
click at [533, 19] on icon "button" at bounding box center [534, 19] width 7 height 7
click at [593, 13] on button "Submit" at bounding box center [587, 19] width 60 height 23
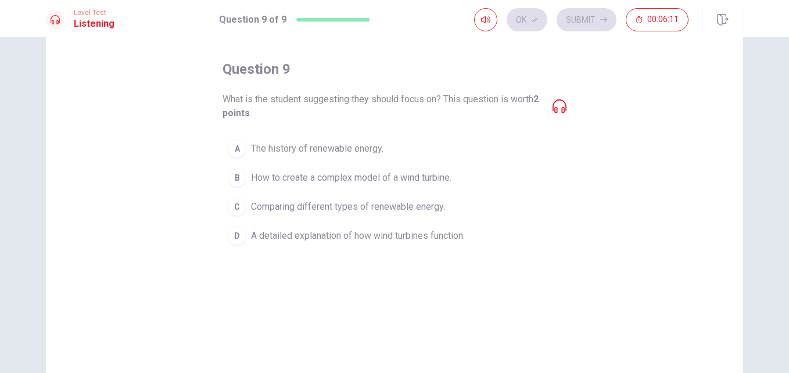
scroll to position [48, 0]
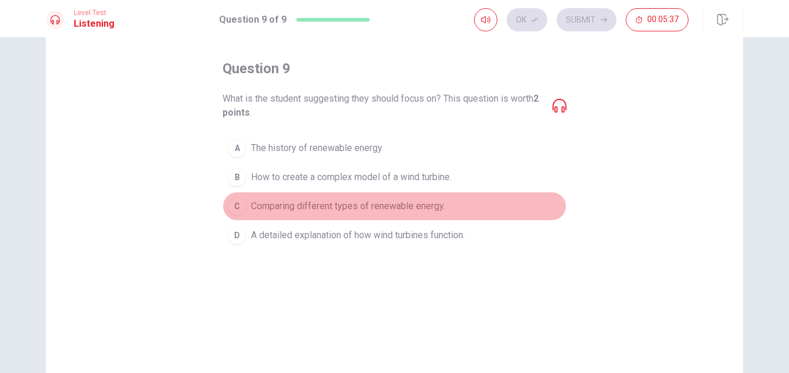
click at [262, 206] on span "Comparing different types of renewable energy." at bounding box center [348, 206] width 194 height 14
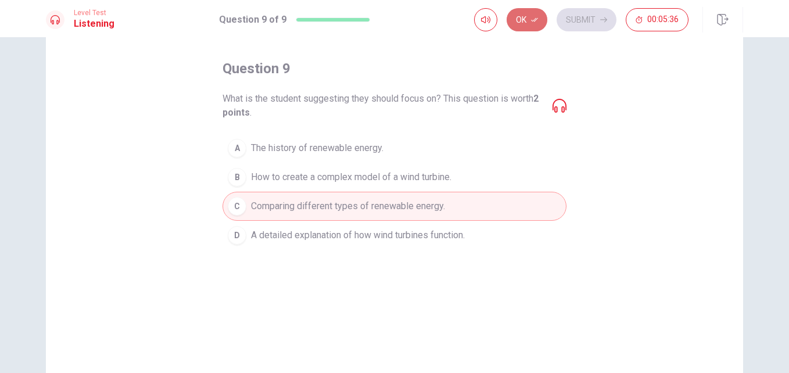
click at [532, 30] on button "Ok" at bounding box center [527, 19] width 41 height 23
click at [593, 12] on button "Submit" at bounding box center [587, 19] width 60 height 23
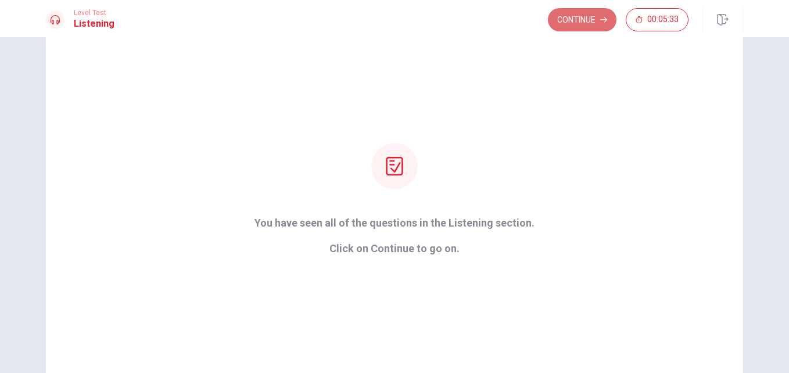
click at [605, 16] on button "Continue" at bounding box center [582, 19] width 69 height 23
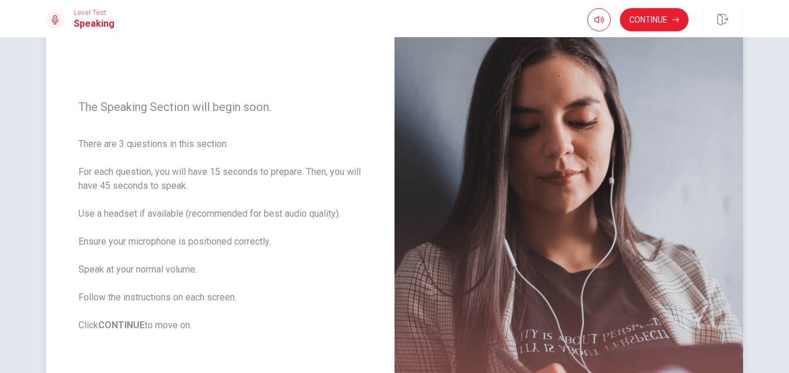
scroll to position [98, 0]
click at [673, 19] on icon "button" at bounding box center [675, 19] width 7 height 7
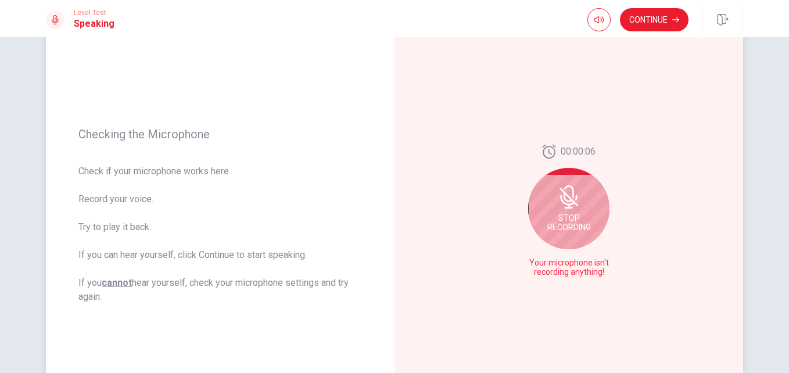
click at [569, 227] on span "Stop Recording" at bounding box center [569, 222] width 44 height 19
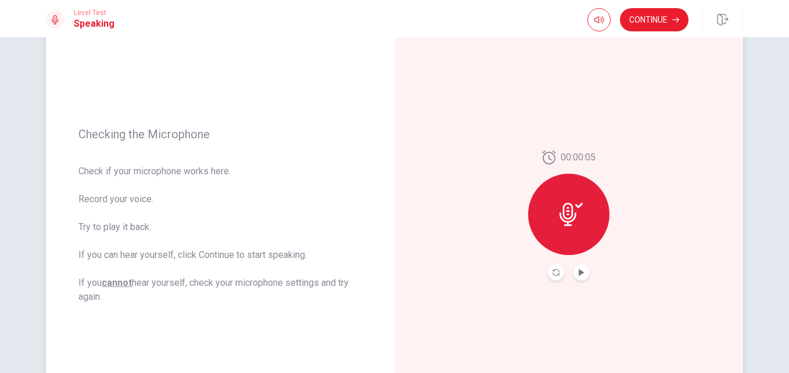
click at [569, 227] on div at bounding box center [568, 214] width 81 height 81
click at [579, 274] on icon "Play Audio" at bounding box center [581, 272] width 5 height 7
click at [579, 274] on icon "Pause Audio" at bounding box center [582, 272] width 6 height 7
click at [664, 16] on button "Continue" at bounding box center [654, 19] width 69 height 23
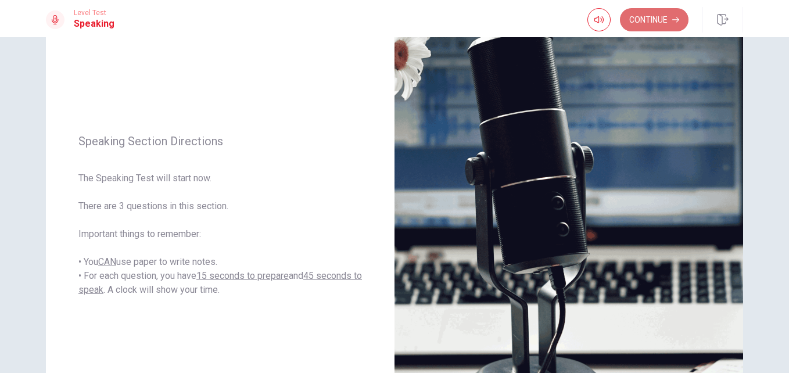
click at [650, 21] on button "Continue" at bounding box center [654, 19] width 69 height 23
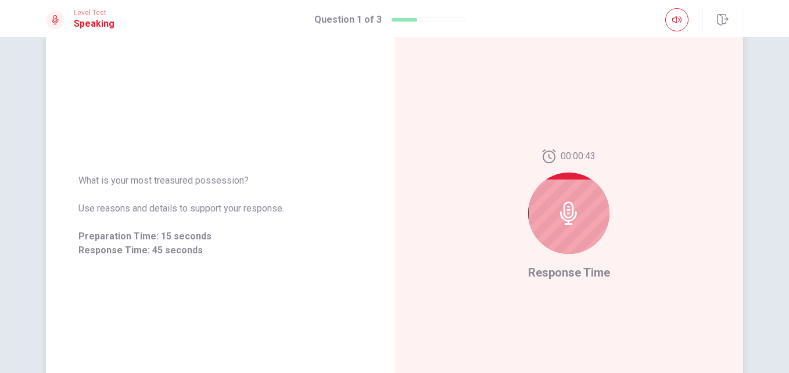
click at [577, 223] on div at bounding box center [568, 213] width 81 height 81
click at [573, 212] on icon at bounding box center [568, 213] width 17 height 23
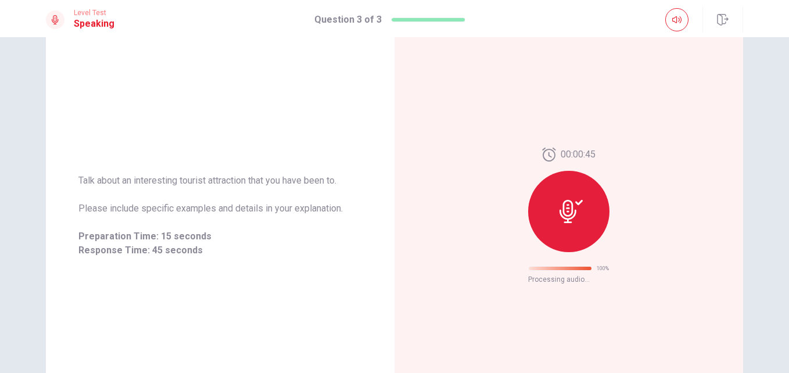
scroll to position [50, 0]
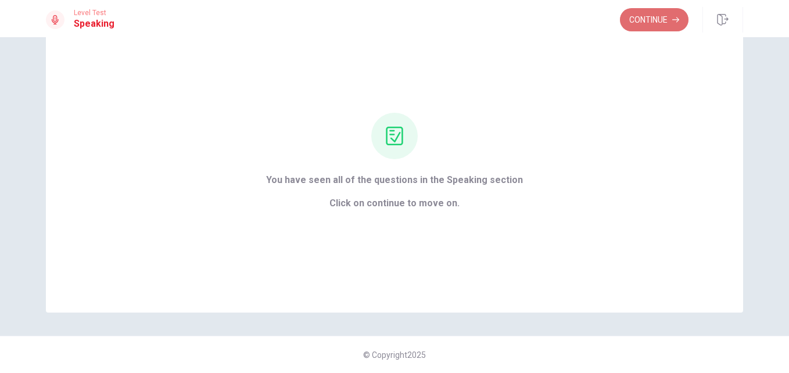
click at [658, 19] on button "Continue" at bounding box center [654, 19] width 69 height 23
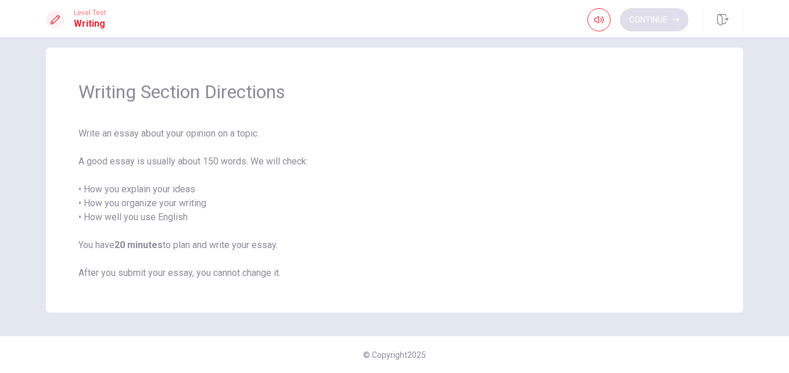
scroll to position [13, 0]
click at [670, 18] on button "Continue" at bounding box center [654, 19] width 69 height 23
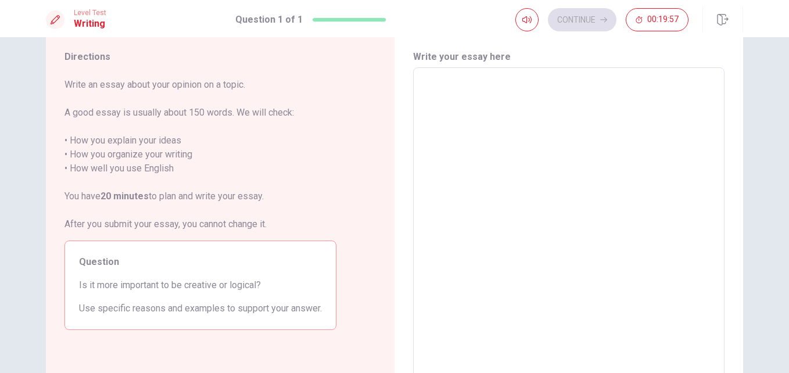
scroll to position [34, 0]
click at [419, 73] on div "x ​" at bounding box center [568, 227] width 311 height 321
type textarea "W"
type textarea "x"
type textarea "Wh"
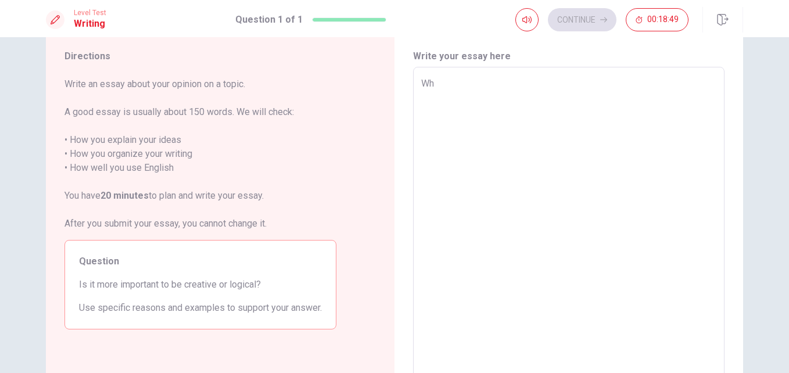
type textarea "x"
type textarea "Whi"
type textarea "x"
type textarea "Whil"
type textarea "x"
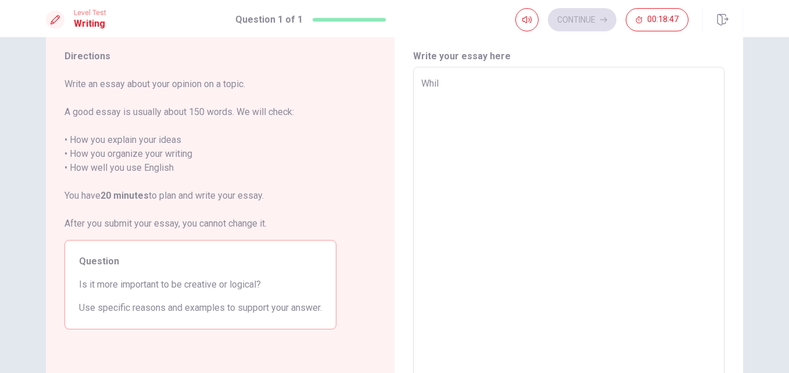
type textarea "While"
type textarea "x"
type textarea "While"
type textarea "x"
type textarea "While b"
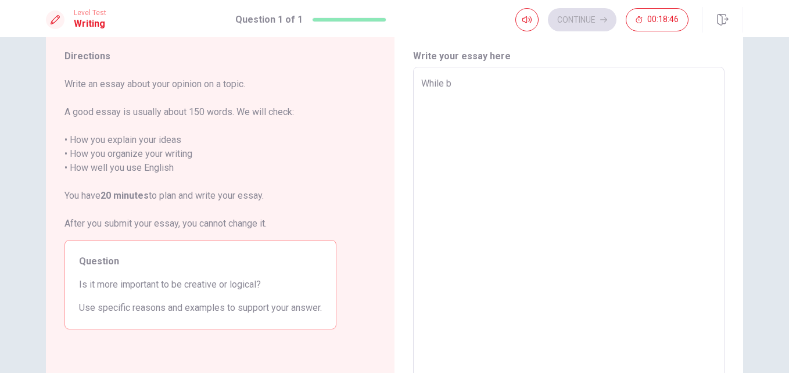
type textarea "x"
type textarea "While bo"
type textarea "x"
type textarea "While bot"
type textarea "x"
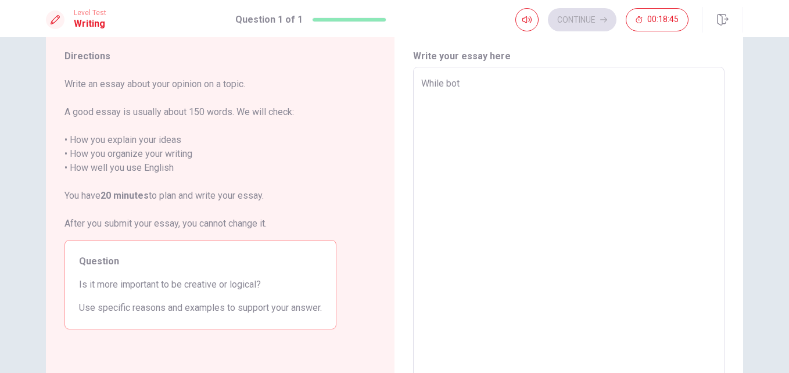
type textarea "While both"
type textarea "x"
type textarea "While both"
type textarea "x"
type textarea "While both c"
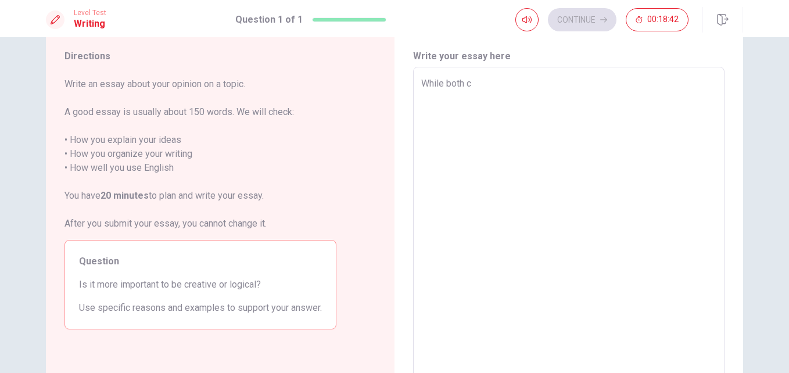
type textarea "x"
type textarea "While both cr"
type textarea "x"
type textarea "While both cre"
type textarea "x"
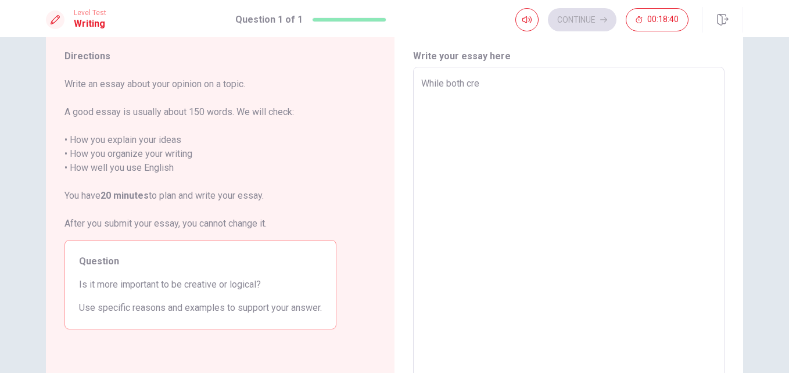
type textarea "While both crea"
type textarea "x"
type textarea "While both creat"
type textarea "x"
type textarea "While both creati"
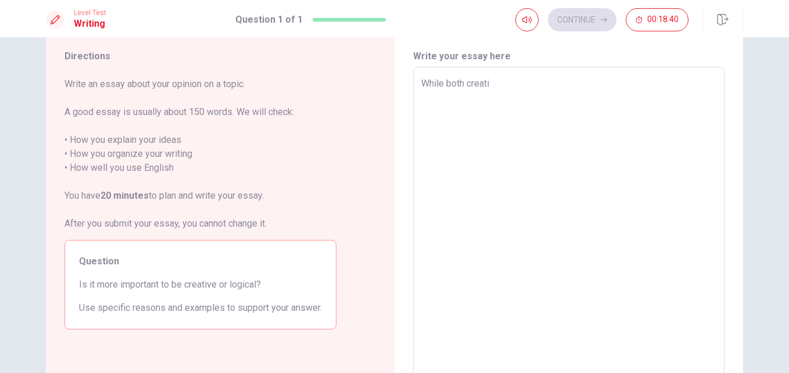
type textarea "x"
type textarea "While both creativ"
type textarea "x"
type textarea "While both creativi"
type textarea "x"
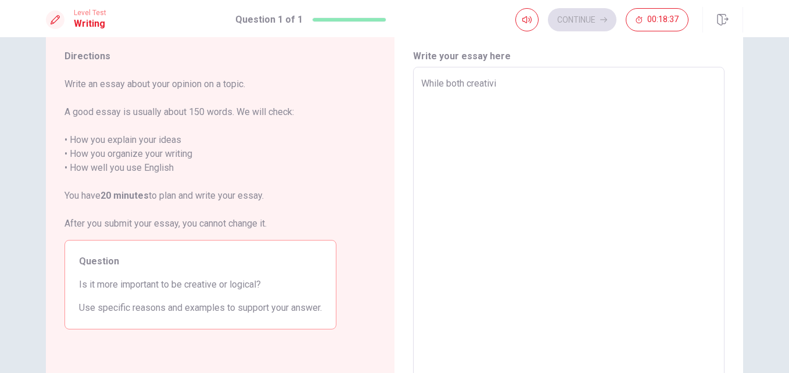
type textarea "While both creativit"
type textarea "x"
type textarea "While both creativity"
type textarea "x"
type textarea "While both creativity"
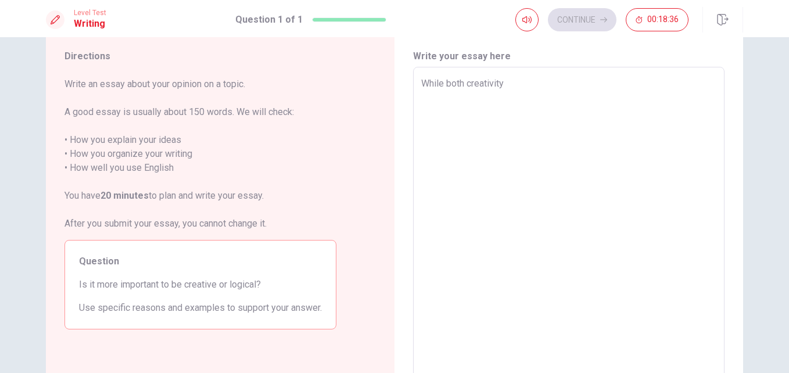
type textarea "x"
type textarea "While both creativity a"
type textarea "x"
type textarea "While both creativity an"
type textarea "x"
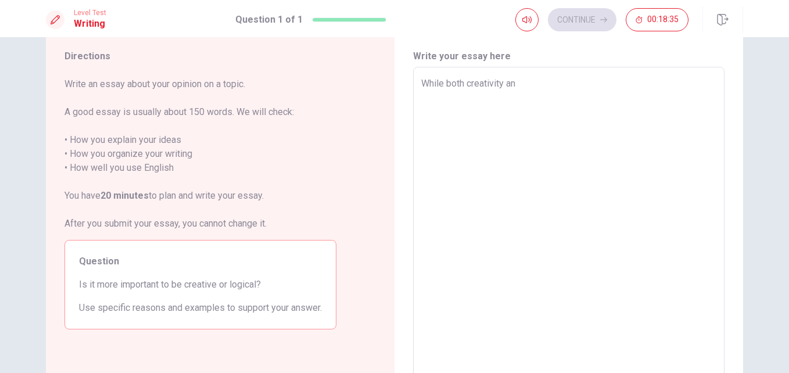
type textarea "While both creativity and"
type textarea "x"
type textarea "While both creativity and"
type textarea "x"
type textarea "While both creativity and l"
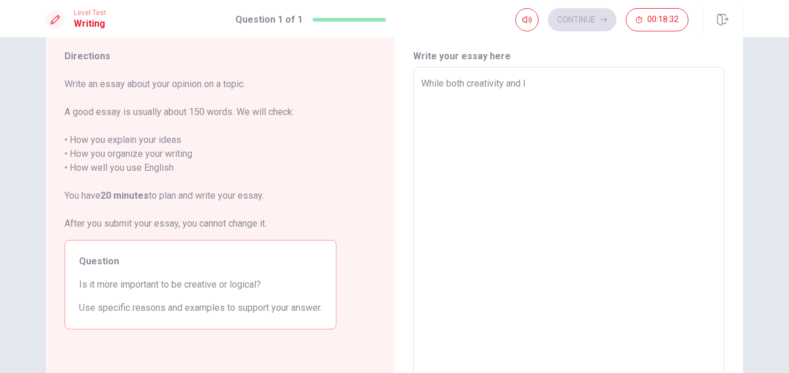
type textarea "x"
type textarea "While both creativity and lo"
type textarea "x"
type textarea "While both creativity and log"
type textarea "x"
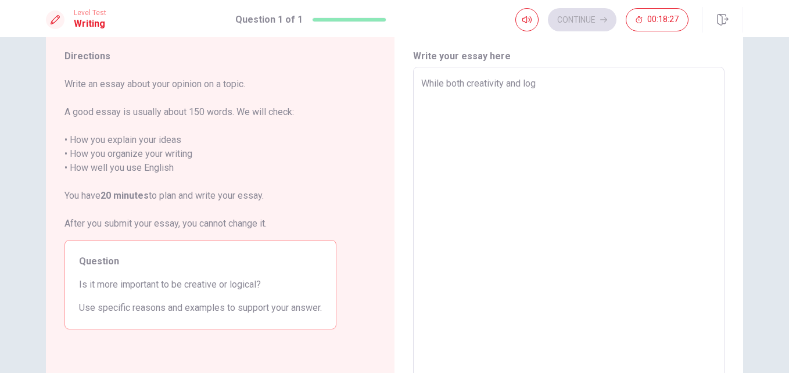
type textarea "While both creativity and logi"
type textarea "x"
type textarea "While both creativity and logic"
type textarea "x"
type textarea "While both creativity and logic"
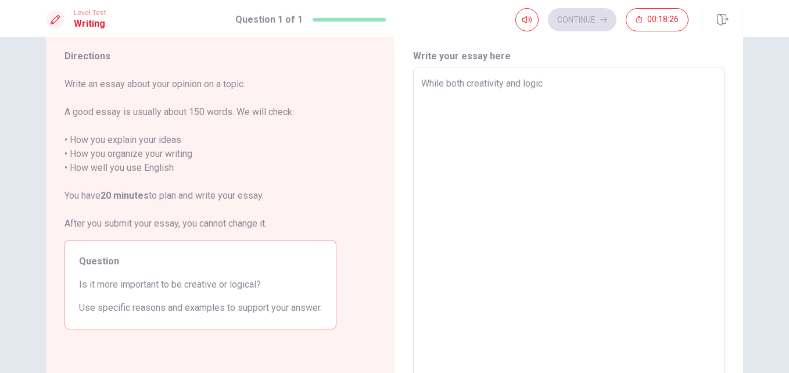
type textarea "x"
type textarea "While both creativity and logic a"
type textarea "x"
type textarea "While both creativity and logic ar"
type textarea "x"
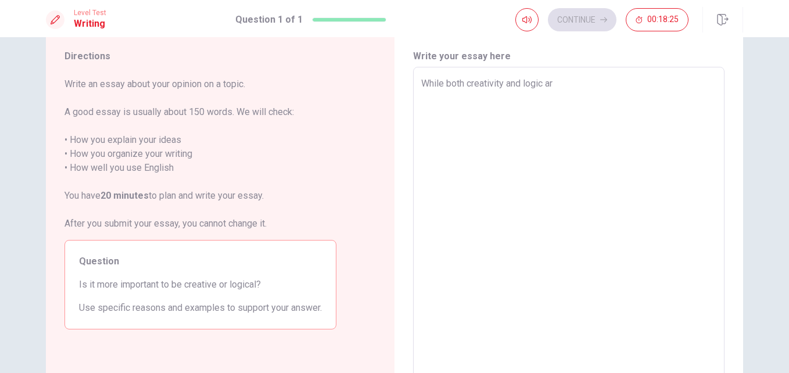
type textarea "While both creativity and logic are"
type textarea "x"
type textarea "While both creativity and logic are"
type textarea "x"
type textarea "While both creativity and logic are v"
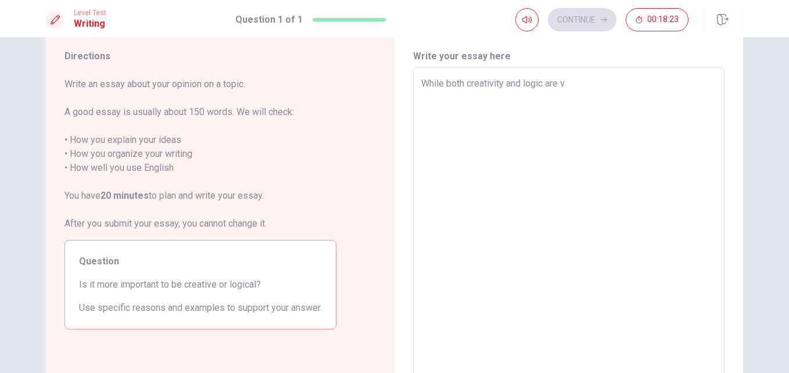
type textarea "x"
type textarea "While both creativity and logic are vi"
type textarea "x"
type textarea "While both creativity and logic are vit"
type textarea "x"
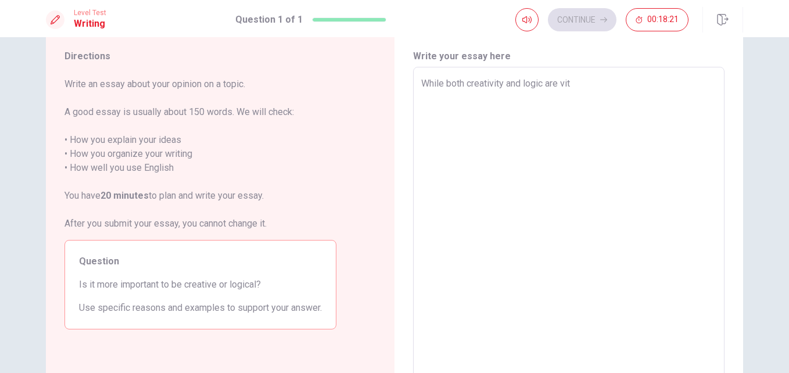
type textarea "While both creativity and logic are vita"
type textarea "x"
type textarea "While both creativity and logic are vital"
type textarea "x"
type textarea "While both creativity and logic are vital"
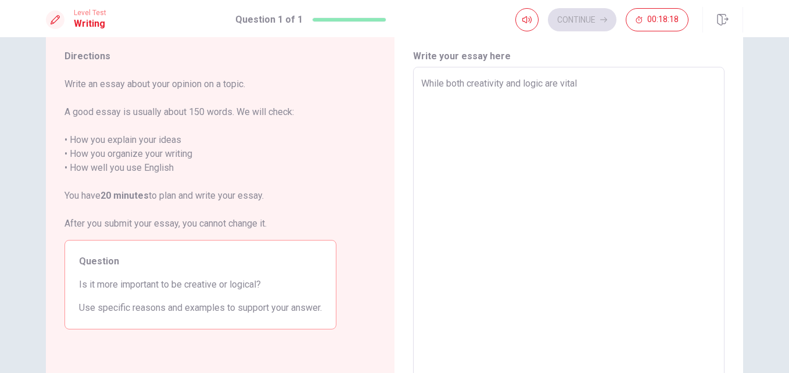
type textarea "x"
type textarea "While both creativity and logic are vital h"
type textarea "x"
type textarea "While both creativity and logic are vital hu"
type textarea "x"
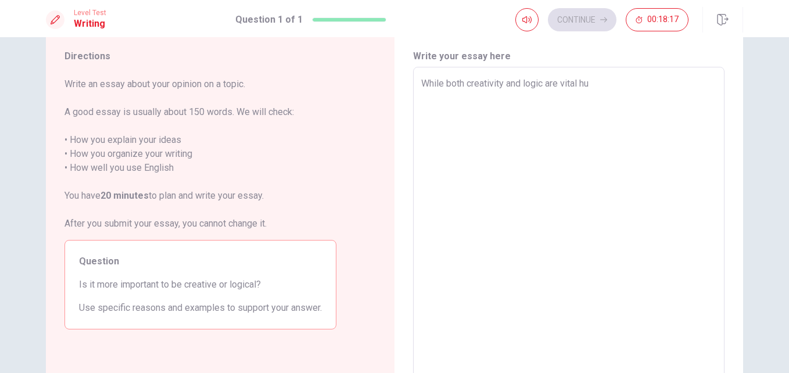
type textarea "While both creativity and logic are vital hum"
type textarea "x"
type textarea "While both creativity and logic are vital huma"
type textarea "x"
type textarea "While both creativity and logic are vital human"
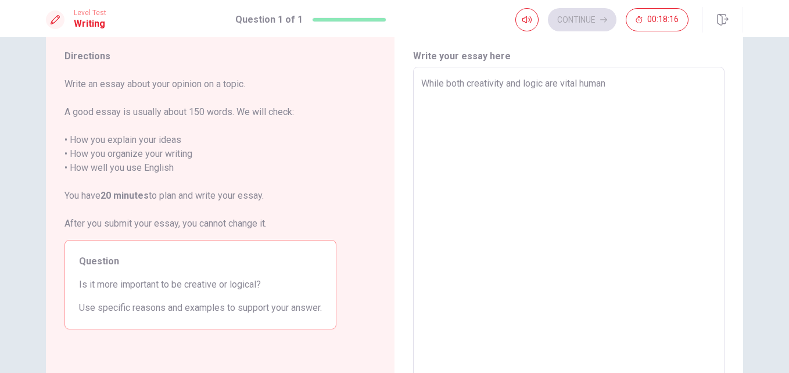
type textarea "x"
type textarea "While both creativity and logic are vital human"
type textarea "x"
type textarea "While both creativity and logic are vital human f"
type textarea "x"
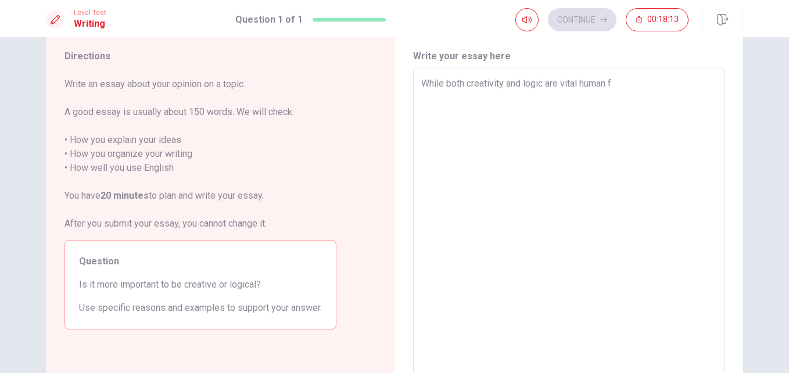
type textarea "While both creativity and logic are vital human fa"
type textarea "x"
type textarea "While both creativity and logic are vital human fac"
type textarea "x"
type textarea "While both creativity and logic are vital human facu"
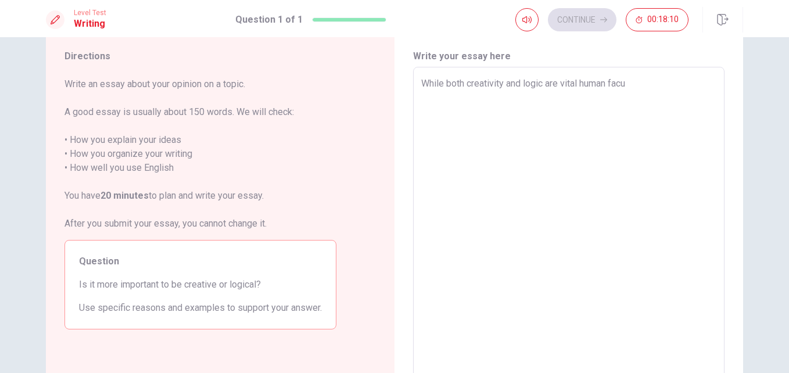
type textarea "x"
type textarea "While both creativity and logic are vital human facul"
type textarea "x"
type textarea "While both creativity and logic are vital human faculi"
type textarea "x"
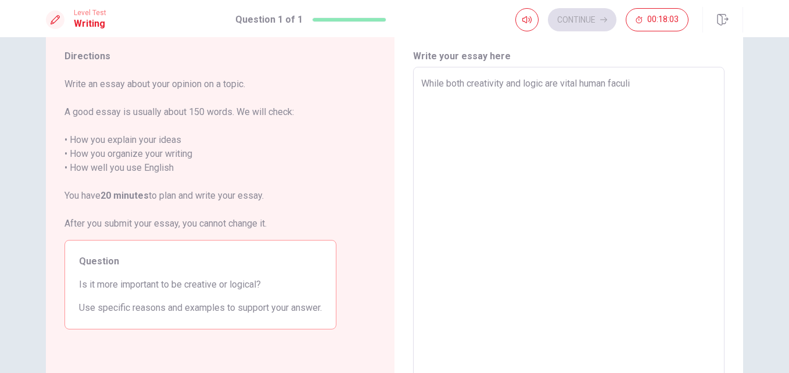
type textarea "While both creativity and logic are vital human facul"
type textarea "x"
type textarea "While both creativity and logic are vital human facult"
type textarea "x"
type textarea "While both creativity and logic are vital human faculti"
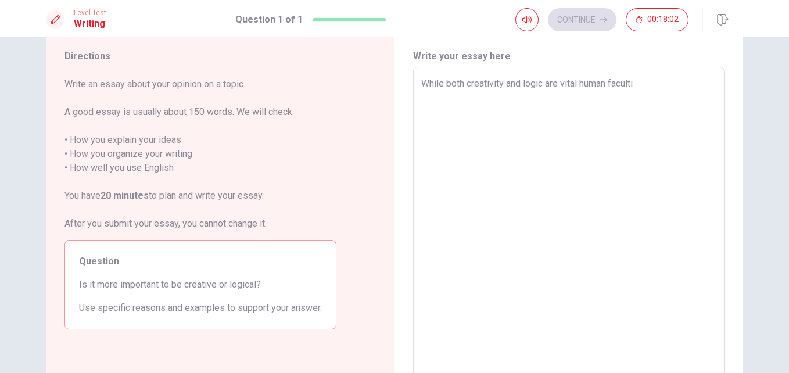
type textarea "x"
type textarea "While both creativity and logic are vital human facultie"
type textarea "x"
type textarea "While both creativity and logic are vital human faculties"
type textarea "x"
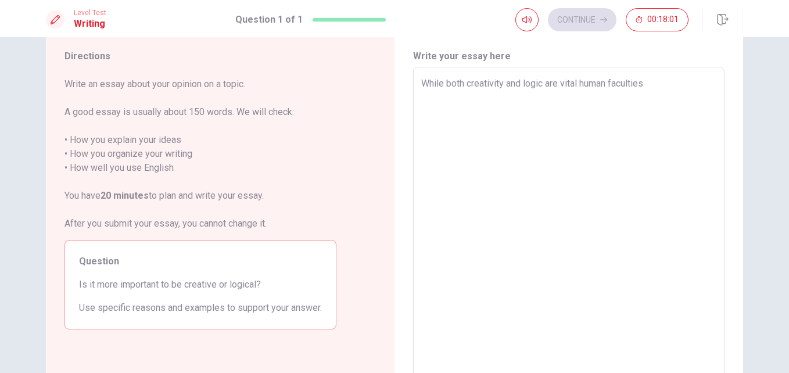
type textarea "While both creativity and logic are vital human faculties"
type textarea "x"
type textarea "While both creativity and logic are vital human faculties ,"
type textarea "x"
type textarea "While both creativity and logic are vital human faculties ,I"
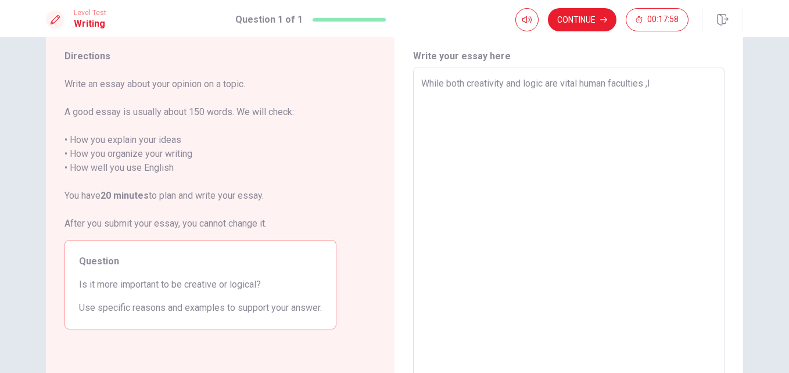
type textarea "x"
type textarea "While both creativity and logic are vital human faculties ,I"
type textarea "x"
type textarea "While both creativity and logic are vital human faculties ,I b"
type textarea "x"
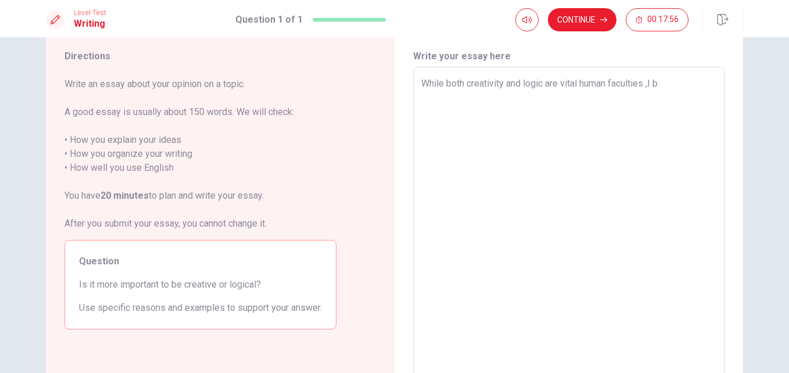
type textarea "While both creativity and logic are vital human faculties ,I be"
type textarea "x"
type textarea "While both creativity and logic are vital human faculties ,I bel"
type textarea "x"
type textarea "While both creativity and logic are vital human faculties ,I beli"
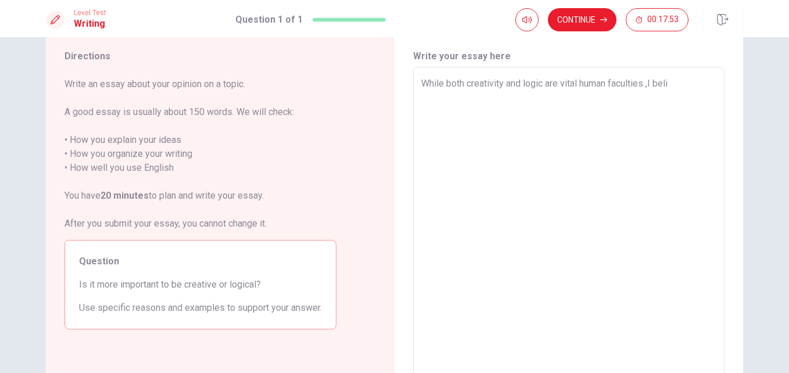
type textarea "x"
type textarea "While both creativity and logic are vital human faculties ,I belie"
type textarea "x"
type textarea "While both creativity and logic are vital human faculties ,I believ"
type textarea "x"
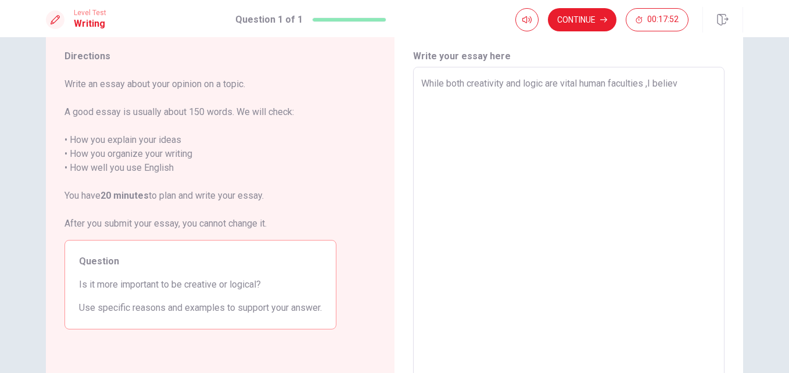
type textarea "While both creativity and logic are vital human faculties ,I believe"
type textarea "x"
type textarea "While both creativity and logic are vital human faculties ,I believe"
type textarea "x"
type textarea "While both creativity and logic are vital human faculties ,I believe c"
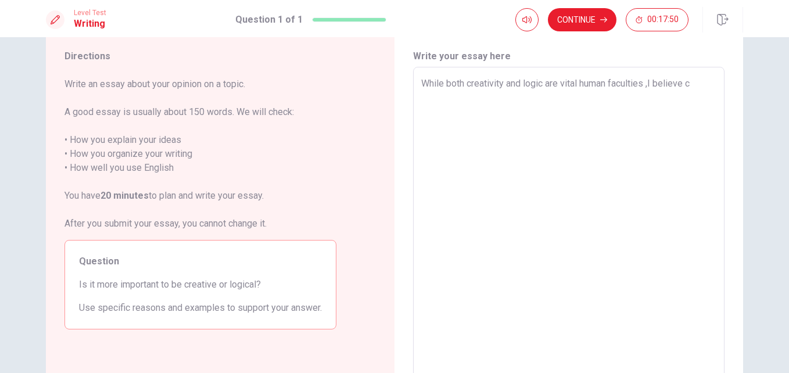
type textarea "x"
type textarea "While both creativity and logic are vital human faculties ,I believe cr"
type textarea "x"
type textarea "While both creativity and logic are vital human faculties ,I believe cre"
type textarea "x"
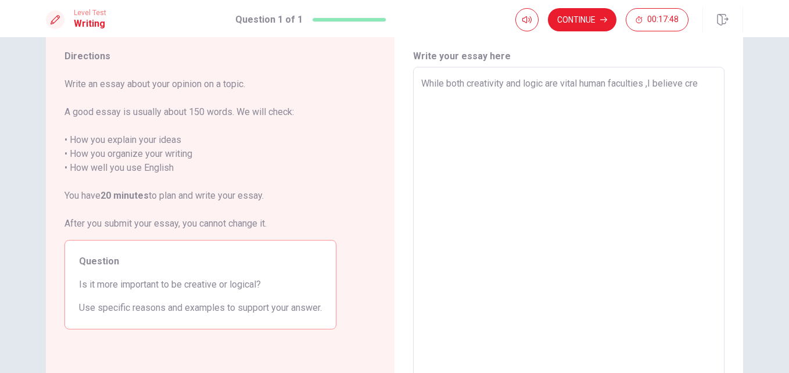
type textarea "While both creativity and logic are vital human faculties ,I believe crea"
type textarea "x"
type textarea "While both creativity and logic are vital human faculties ,I believe creat"
type textarea "x"
type textarea "While both creativity and logic are vital human faculties ,I believe creati"
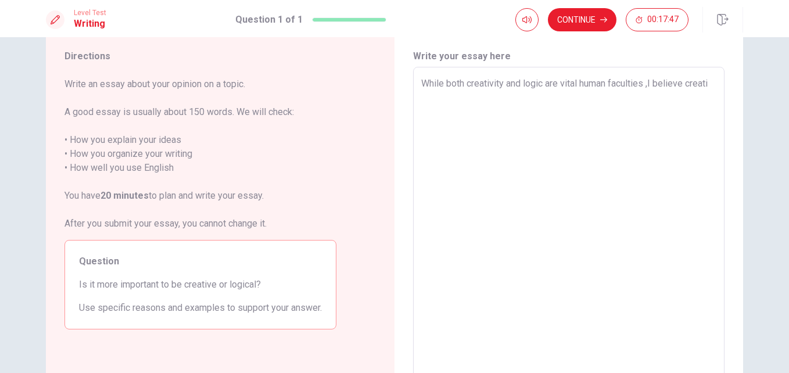
type textarea "x"
type textarea "While both creativity and logic are vital human faculties ,I believe creativ"
type textarea "x"
type textarea "While both creativity and logic are vital human faculties ,I believe creativi"
type textarea "x"
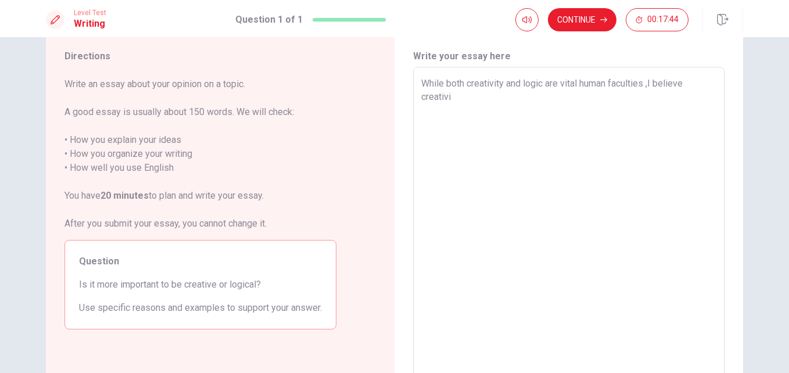
type textarea "While both creativity and logic are vital human faculties ,I believe creativit"
type textarea "x"
type textarea "While both creativity and logic are vital human faculties ,I believe creativity"
type textarea "x"
type textarea "While both creativity and logic are vital human faculties ,I believe creativity"
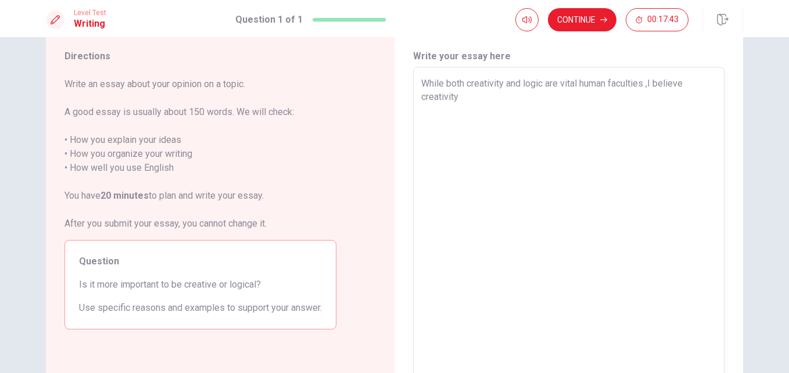
type textarea "x"
type textarea "While both creativity and logic are vital human faculties ,I believe creativity…"
type textarea "x"
type textarea "While both creativity and logic are vital human faculties ,I believe creativity…"
type textarea "x"
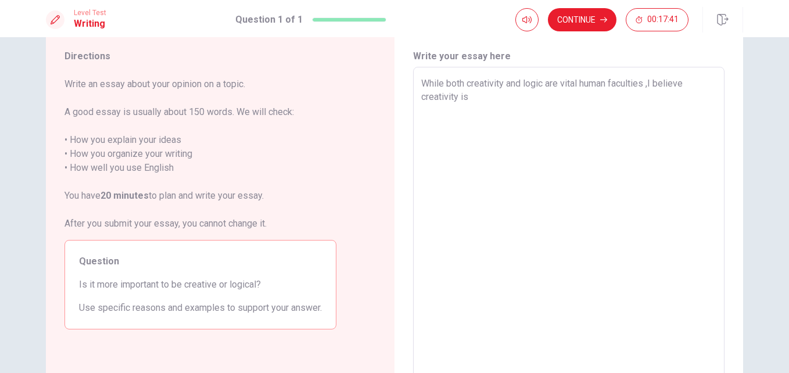
type textarea "While both creativity and logic are vital human faculties ,I believe creativity…"
type textarea "x"
type textarea "While both creativity and logic are vital human faculties ,I believe creativity…"
type textarea "x"
type textarea "While both creativity and logic are vital human faculties ,I believe creativity…"
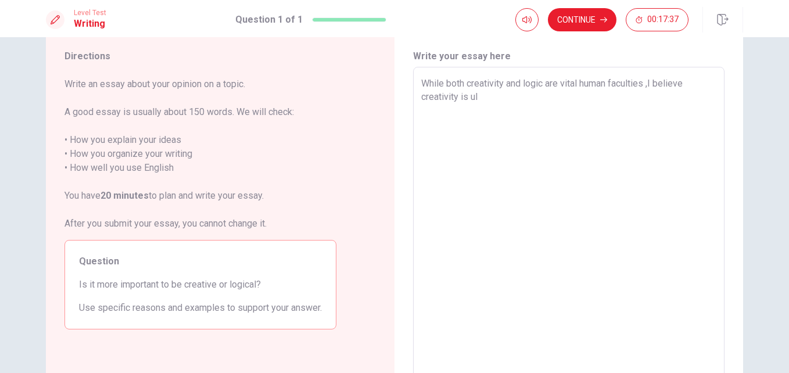
type textarea "x"
type textarea "While both creativity and logic are vital human faculties ,I believe creativity…"
type textarea "x"
type textarea "While both creativity and logic are vital human faculties ,I believe creativity…"
type textarea "x"
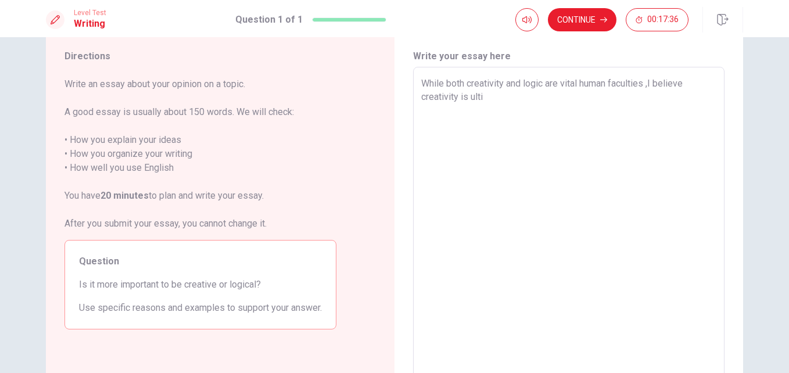
type textarea "While both creativity and logic are vital human faculties ,I believe creativity…"
type textarea "x"
type textarea "While both creativity and logic are vital human faculties ,I believe creativity…"
type textarea "x"
type textarea "While both creativity and logic are vital human faculties ,I believe creativity…"
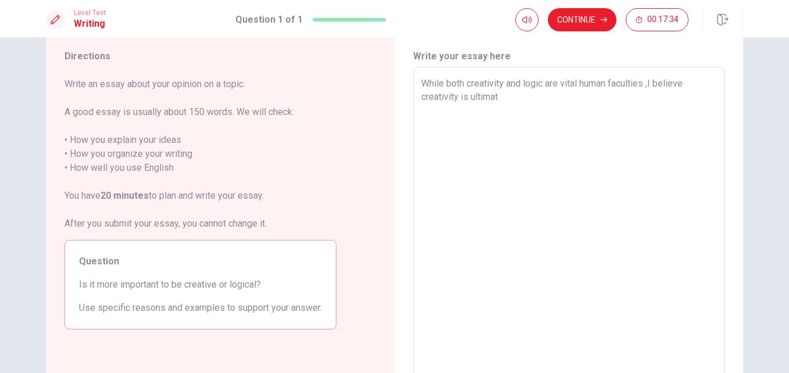
type textarea "x"
type textarea "While both creativity and logic are vital human faculties ,I believe creativity…"
type textarea "x"
type textarea "While both creativity and logic are vital human faculties ,I believe creativity…"
type textarea "x"
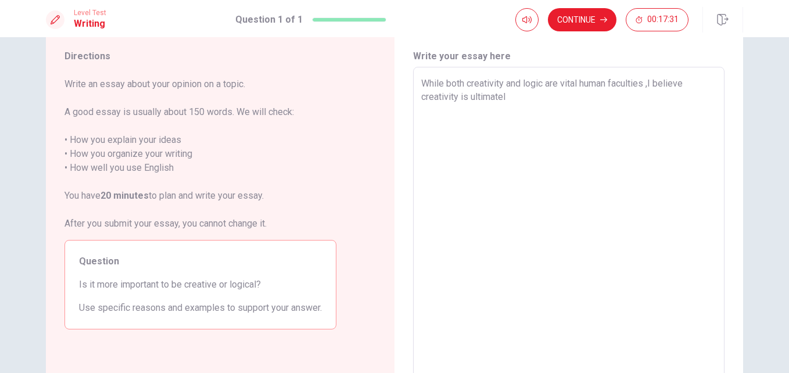
type textarea "While both creativity and logic are vital human faculties ,I believe creativity…"
type textarea "x"
type textarea "While both creativity and logic are vital human faculties ,I believe creativity…"
type textarea "x"
type textarea "While both creativity and logic are vital human faculties ,I believe creativity…"
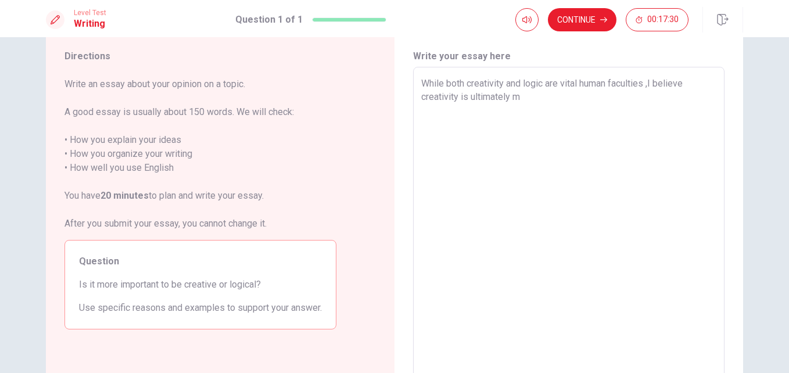
type textarea "x"
type textarea "While both creativity and logic are vital human faculties ,I believe creativity…"
type textarea "x"
type textarea "While both creativity and logic are vital human faculties ,I believe creativity…"
type textarea "x"
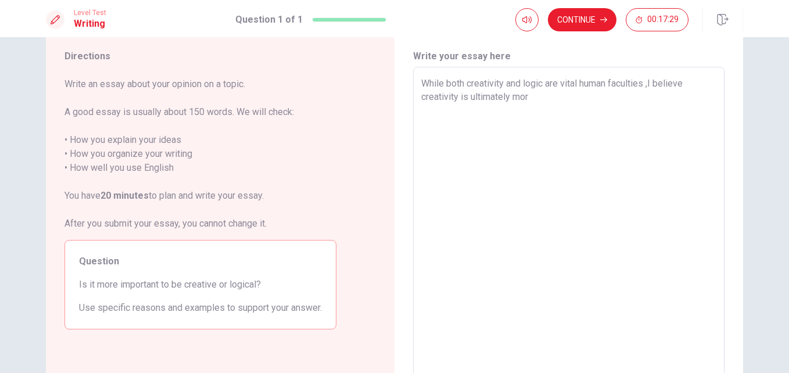
type textarea "While both creativity and logic are vital human faculties ,I believe creativity…"
type textarea "x"
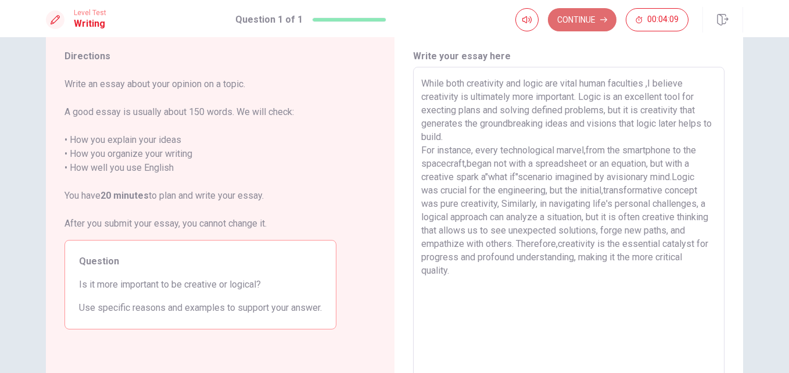
click at [588, 15] on button "Continue" at bounding box center [582, 19] width 69 height 23
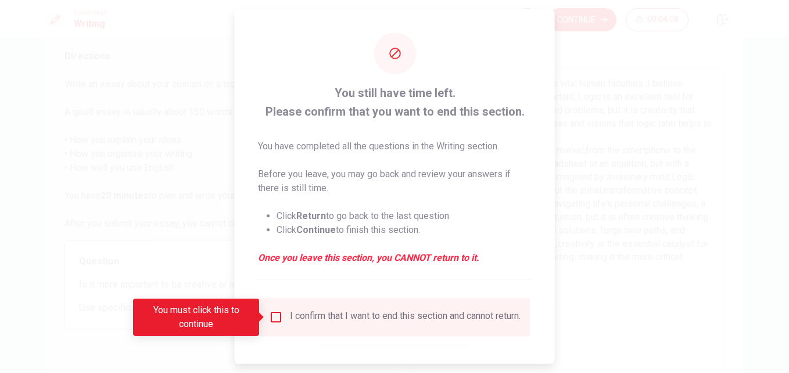
click at [285, 324] on div "I confirm that I want to end this section and cannot return." at bounding box center [395, 317] width 252 height 14
click at [275, 317] on input "You must click this to continue" at bounding box center [276, 317] width 14 height 14
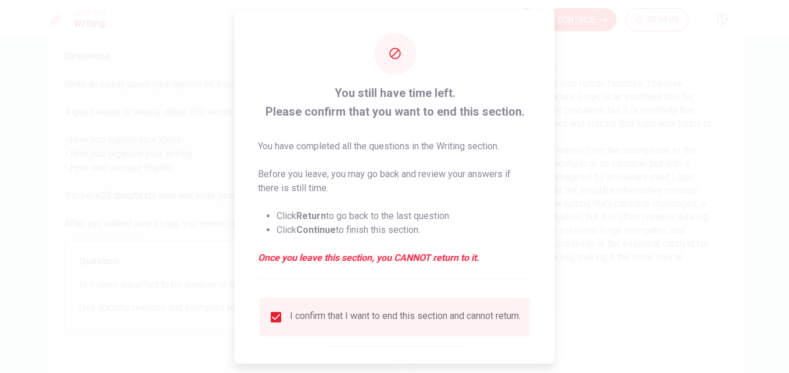
scroll to position [60, 0]
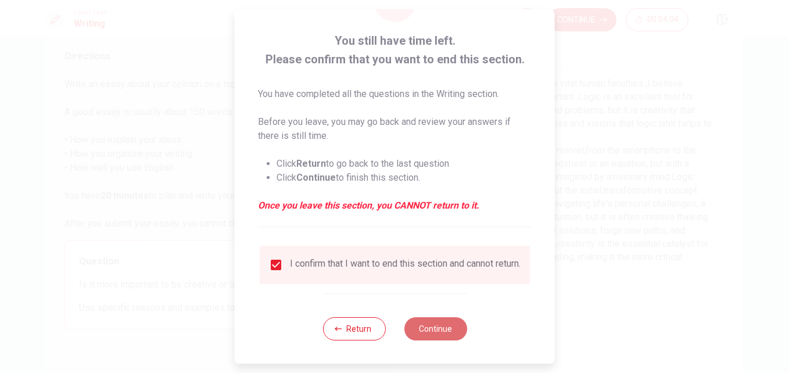
click at [439, 329] on button "Continue" at bounding box center [435, 328] width 63 height 23
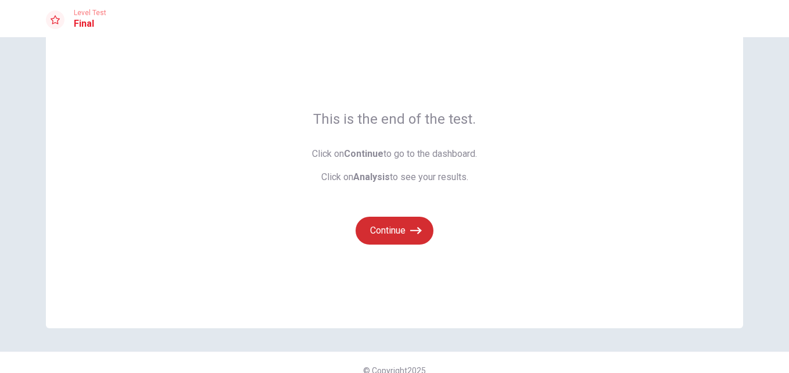
click at [410, 231] on icon "button" at bounding box center [416, 231] width 12 height 12
